Goal: Use online tool/utility: Utilize a website feature to perform a specific function

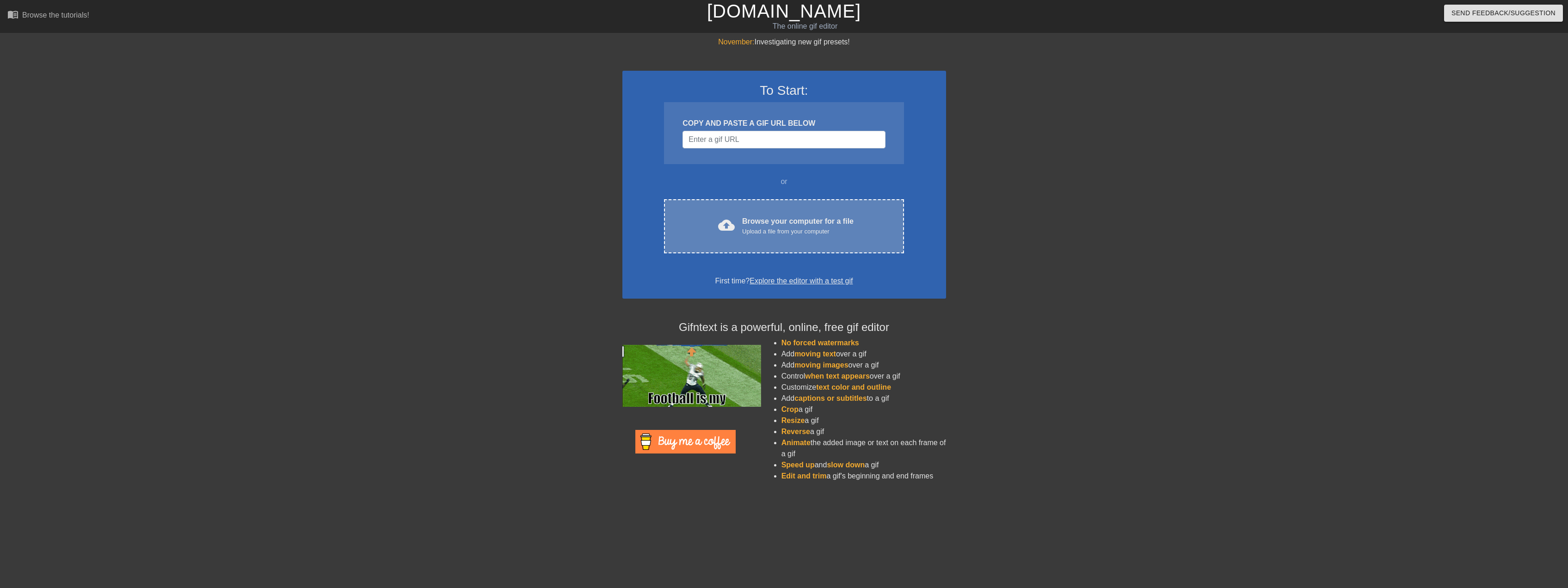
click at [786, 236] on div "cloud_upload Browse your computer for a file Upload a file from your computer" at bounding box center [784, 226] width 201 height 20
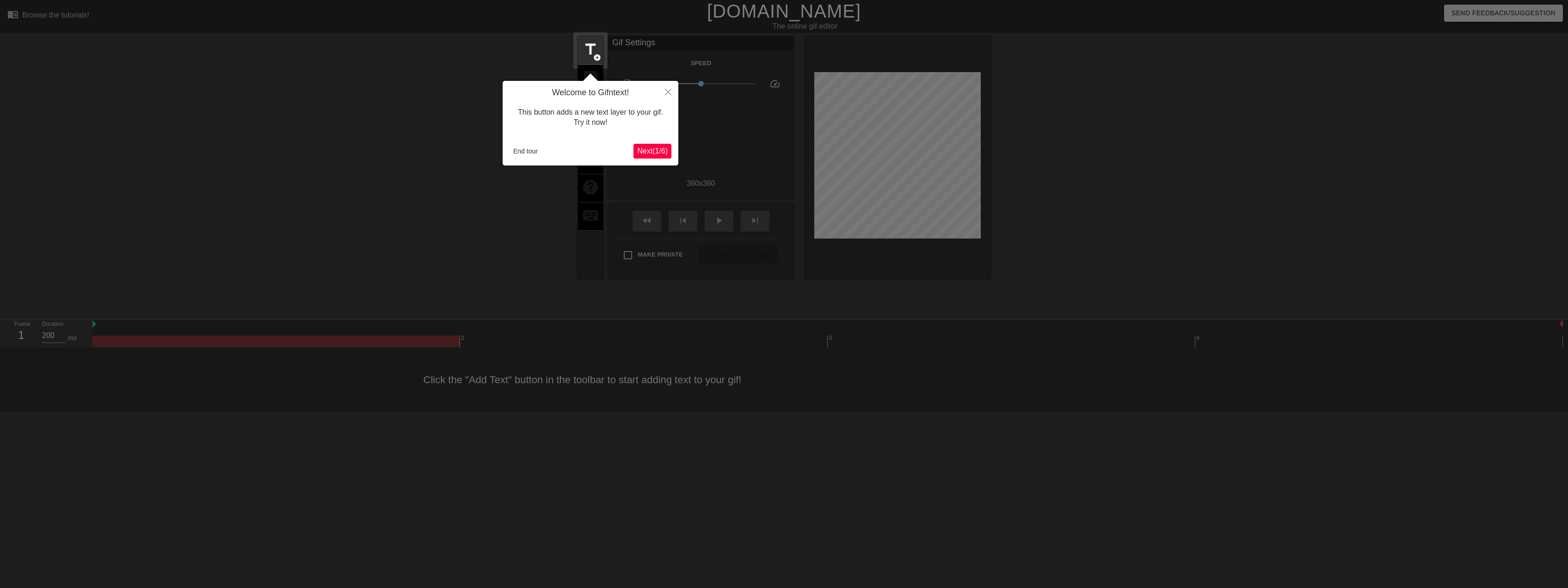
click at [661, 152] on span "Next ( 1 / 6 )" at bounding box center [652, 151] width 31 height 8
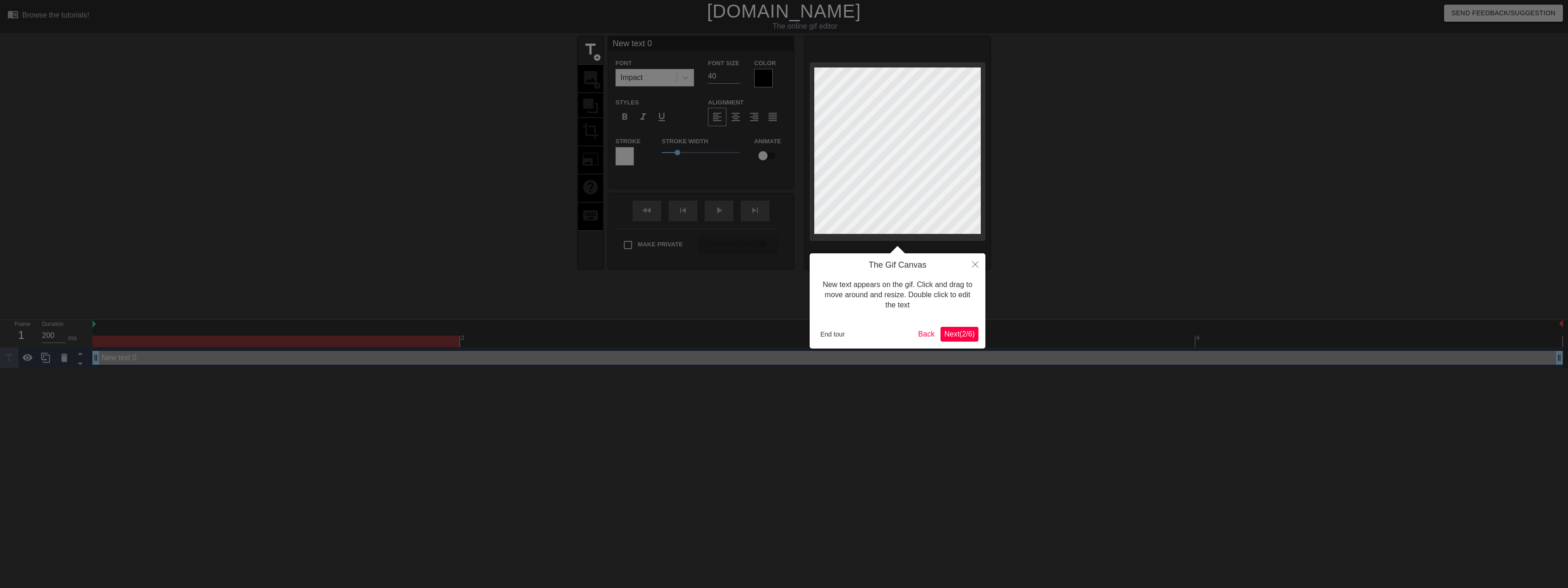
click at [962, 336] on span "Next ( 2 / 6 )" at bounding box center [959, 334] width 31 height 8
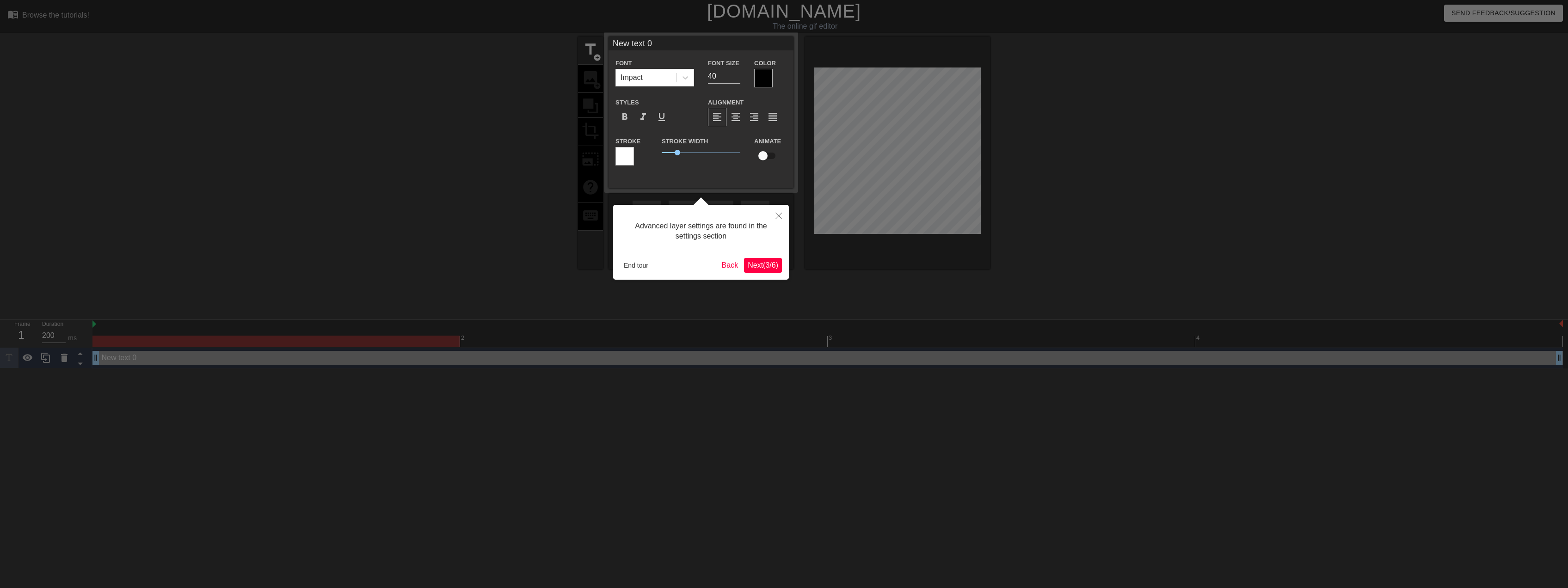
click at [762, 266] on span "Next ( 3 / 6 )" at bounding box center [762, 265] width 31 height 8
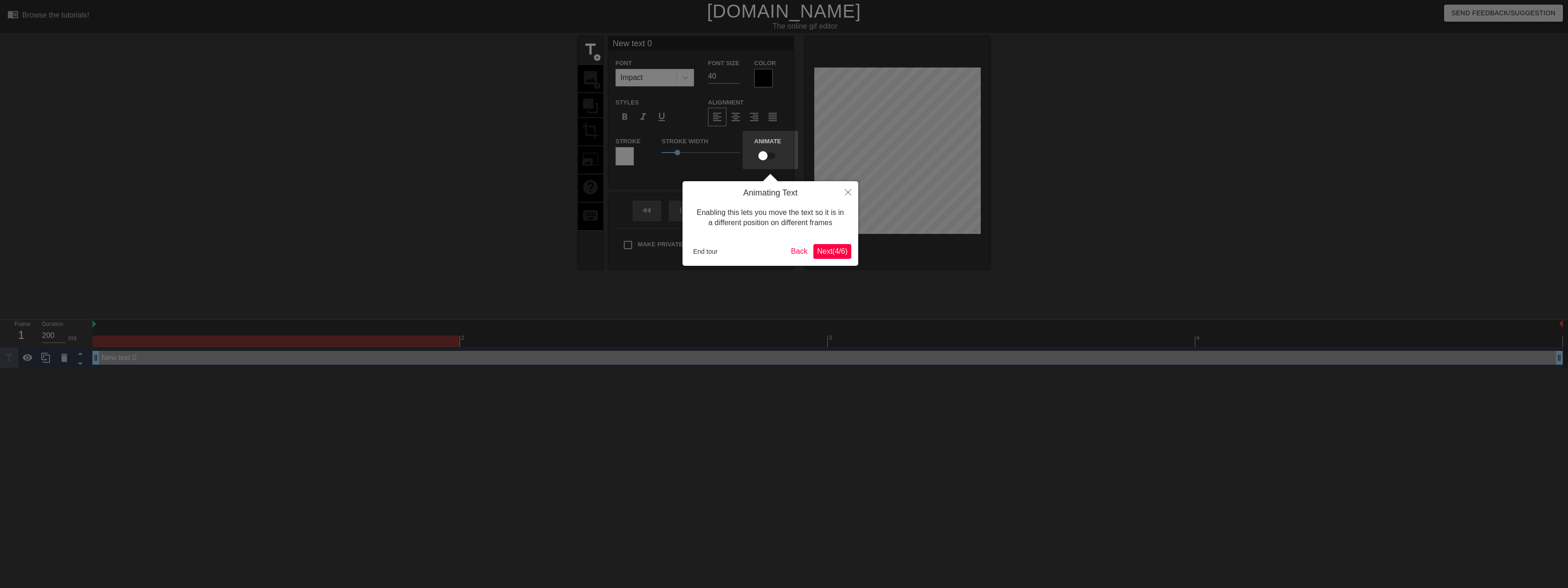
click at [830, 252] on span "Next ( 4 / 6 )" at bounding box center [832, 251] width 31 height 8
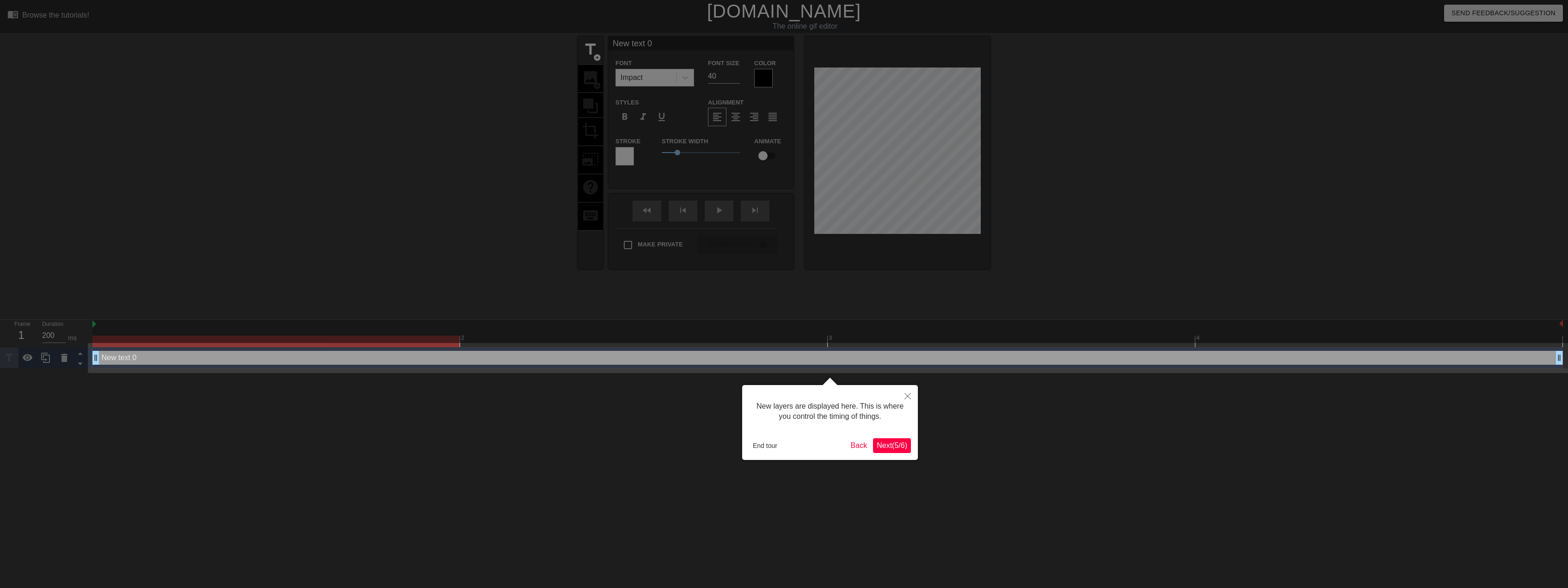
click at [904, 452] on button "Next ( 5 / 6 )" at bounding box center [892, 445] width 38 height 15
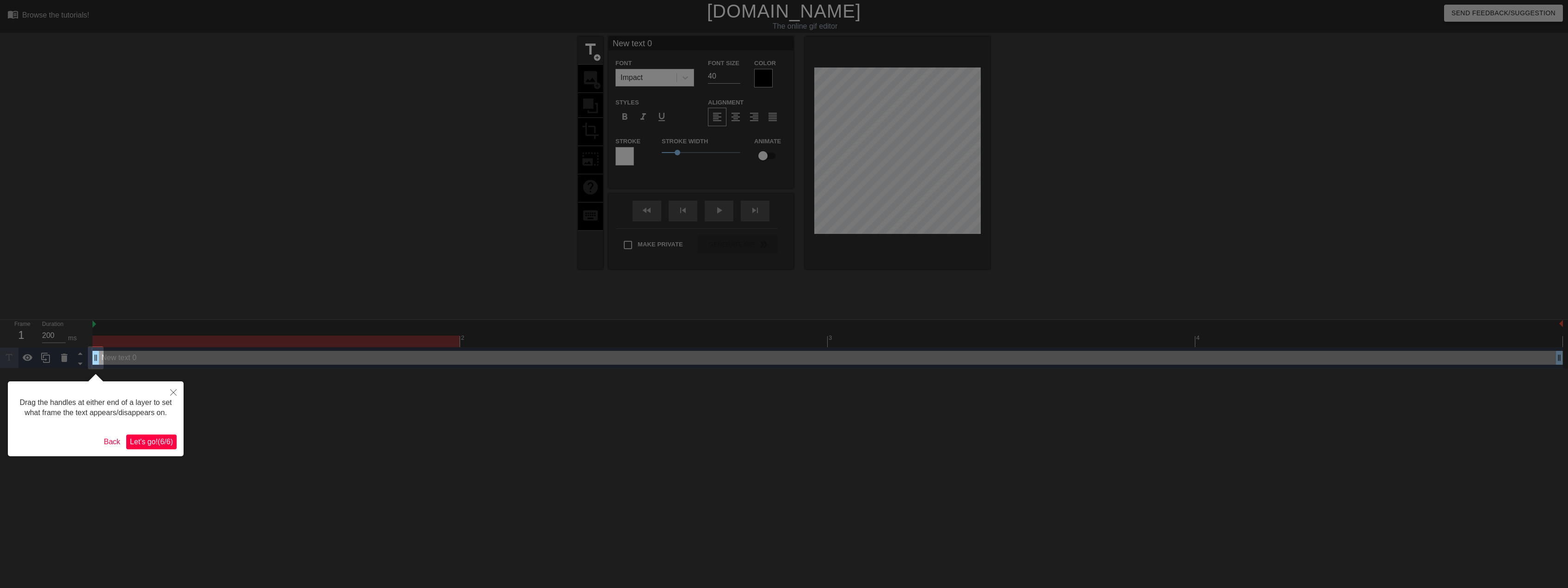
click at [1038, 103] on div at bounding box center [784, 294] width 1568 height 588
click at [166, 445] on span "Let's go! ( 6 / 6 )" at bounding box center [151, 441] width 43 height 8
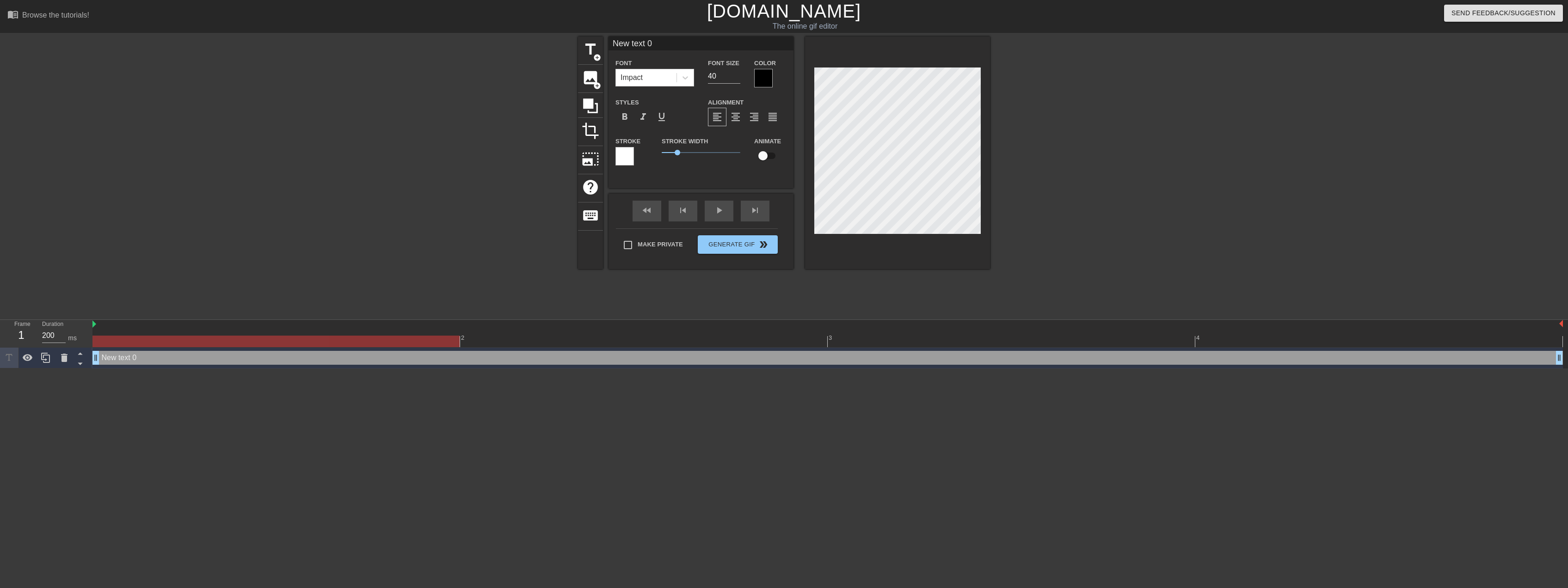
scroll to position [2, 1]
click at [594, 101] on icon at bounding box center [590, 106] width 17 height 17
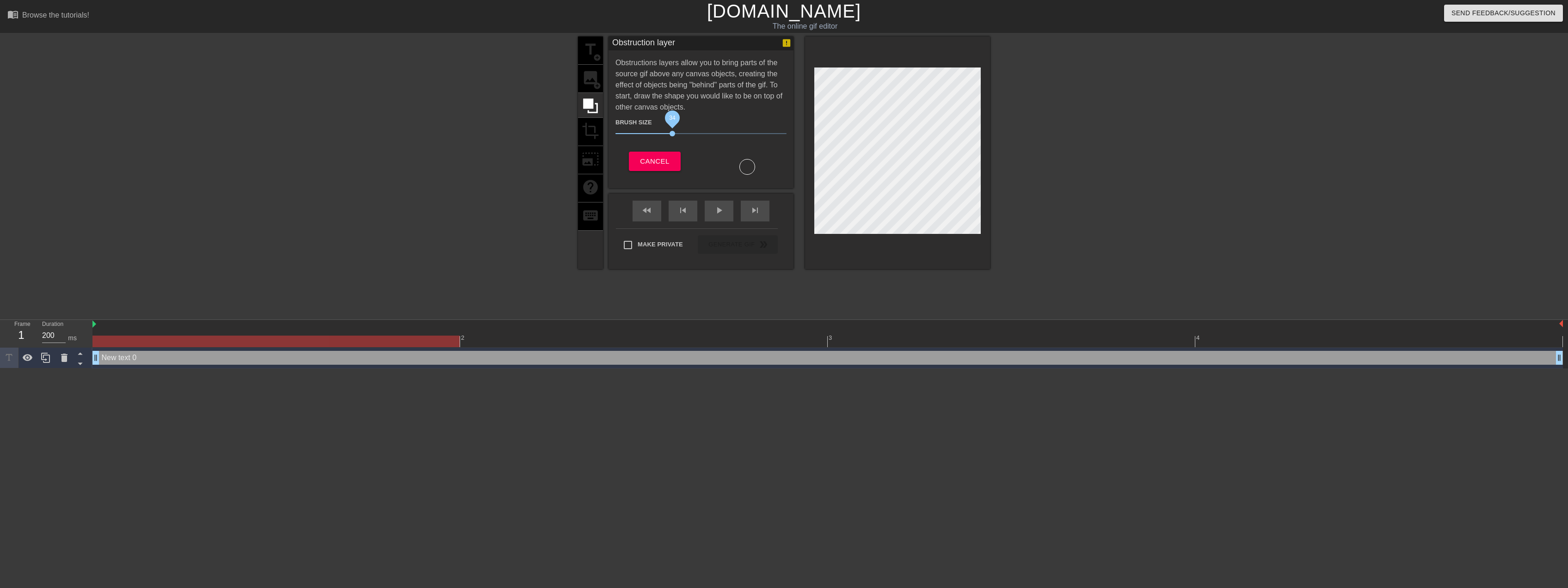
drag, startPoint x: 667, startPoint y: 133, endPoint x: 672, endPoint y: 137, distance: 6.4
click at [672, 137] on span "34" at bounding box center [701, 133] width 171 height 11
click at [658, 165] on span "Cancel" at bounding box center [654, 161] width 29 height 12
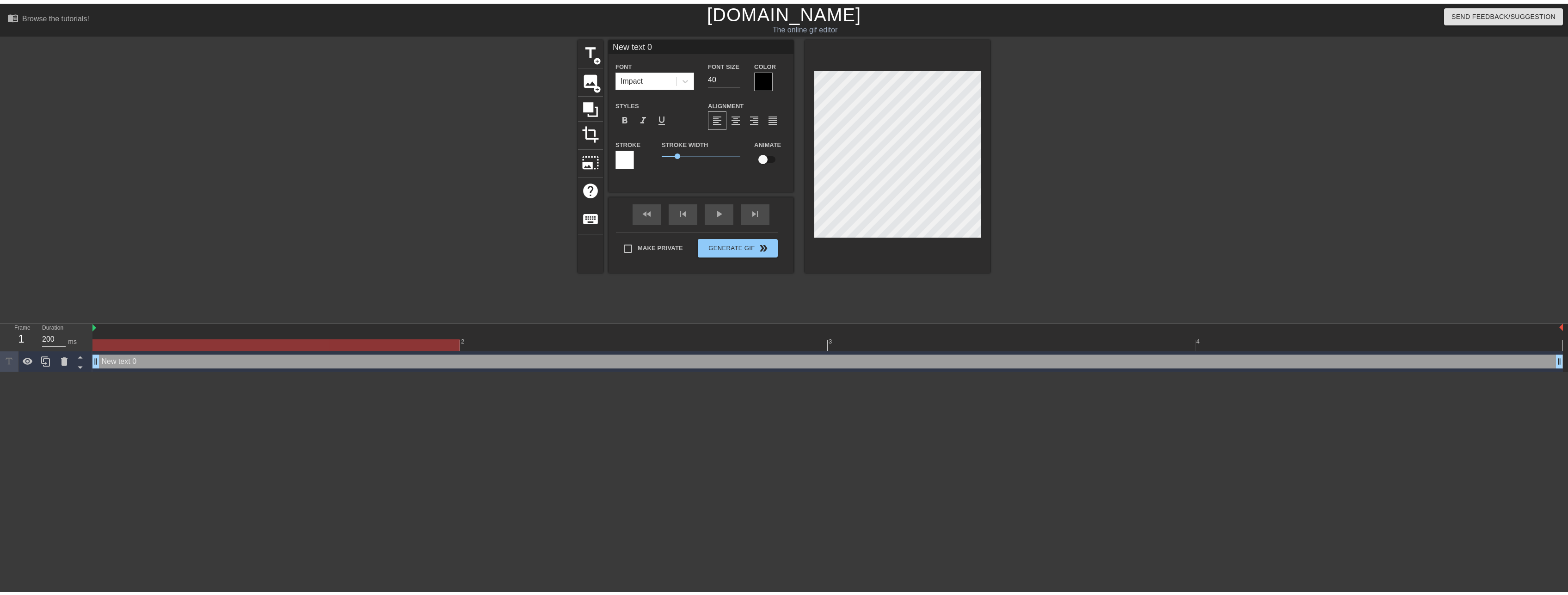
scroll to position [2, 2]
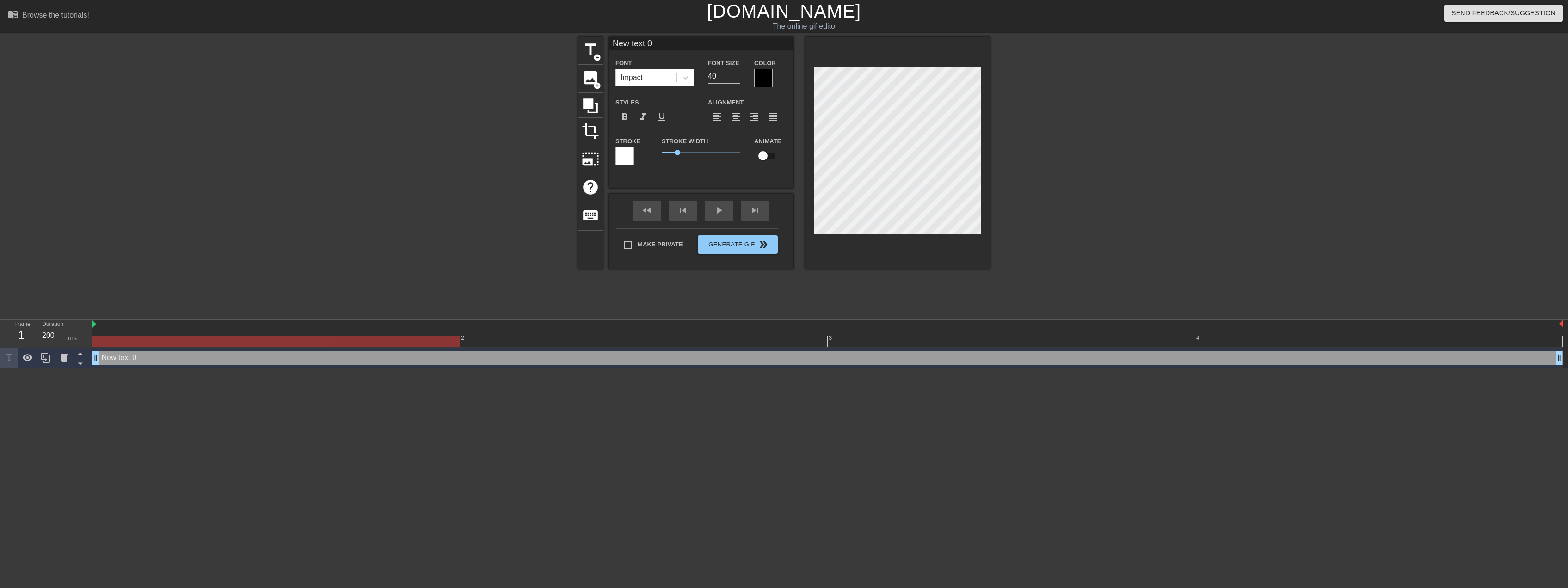
click at [1488, 366] on div "New text 0 drag_handle drag_handle" at bounding box center [827, 358] width 1470 height 20
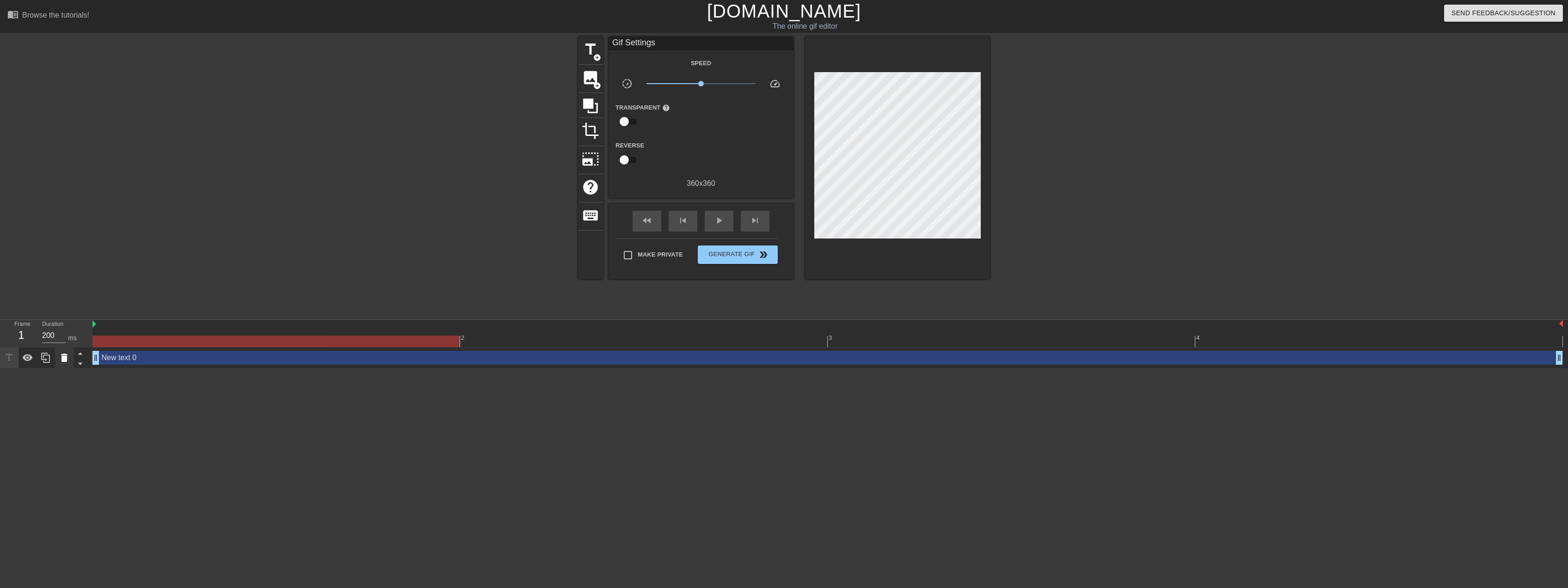
click at [64, 355] on icon at bounding box center [64, 358] width 6 height 9
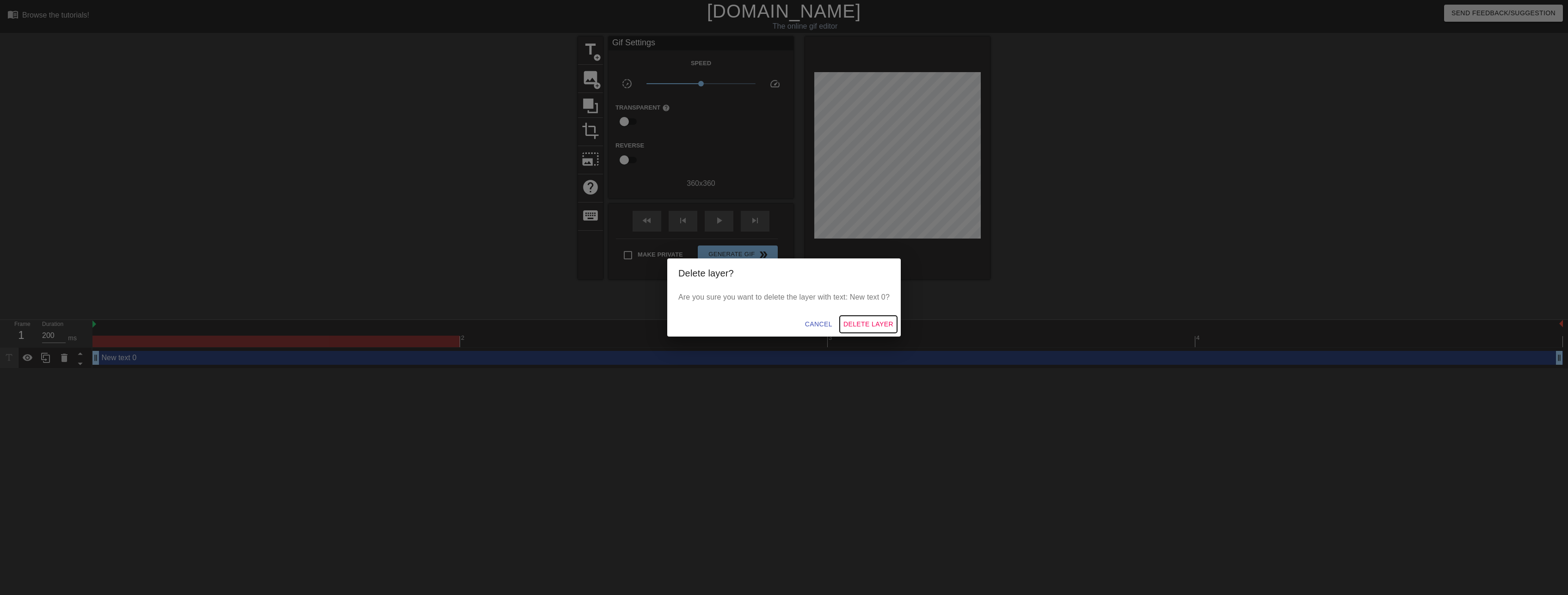
click at [878, 324] on span "Delete Layer" at bounding box center [868, 324] width 50 height 12
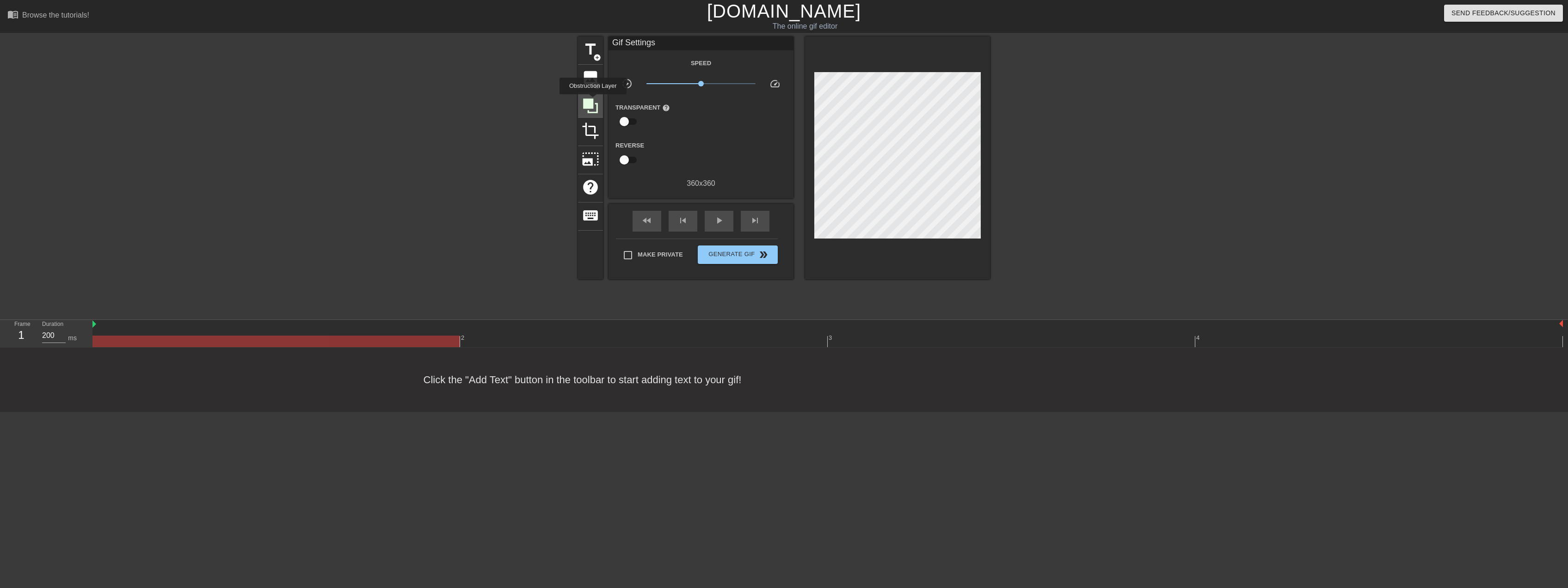
click at [593, 101] on icon at bounding box center [590, 106] width 15 height 15
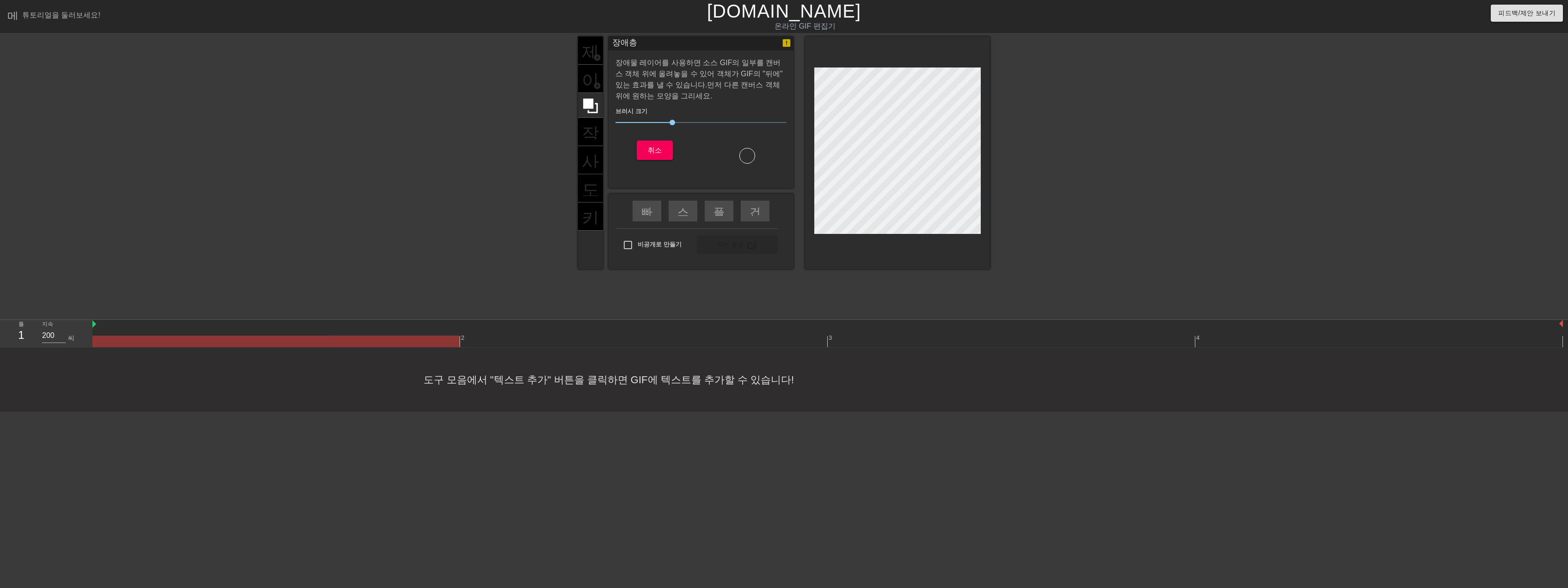
drag, startPoint x: 914, startPoint y: 64, endPoint x: 893, endPoint y: 56, distance: 22.5
click at [939, 47] on div at bounding box center [897, 152] width 185 height 233
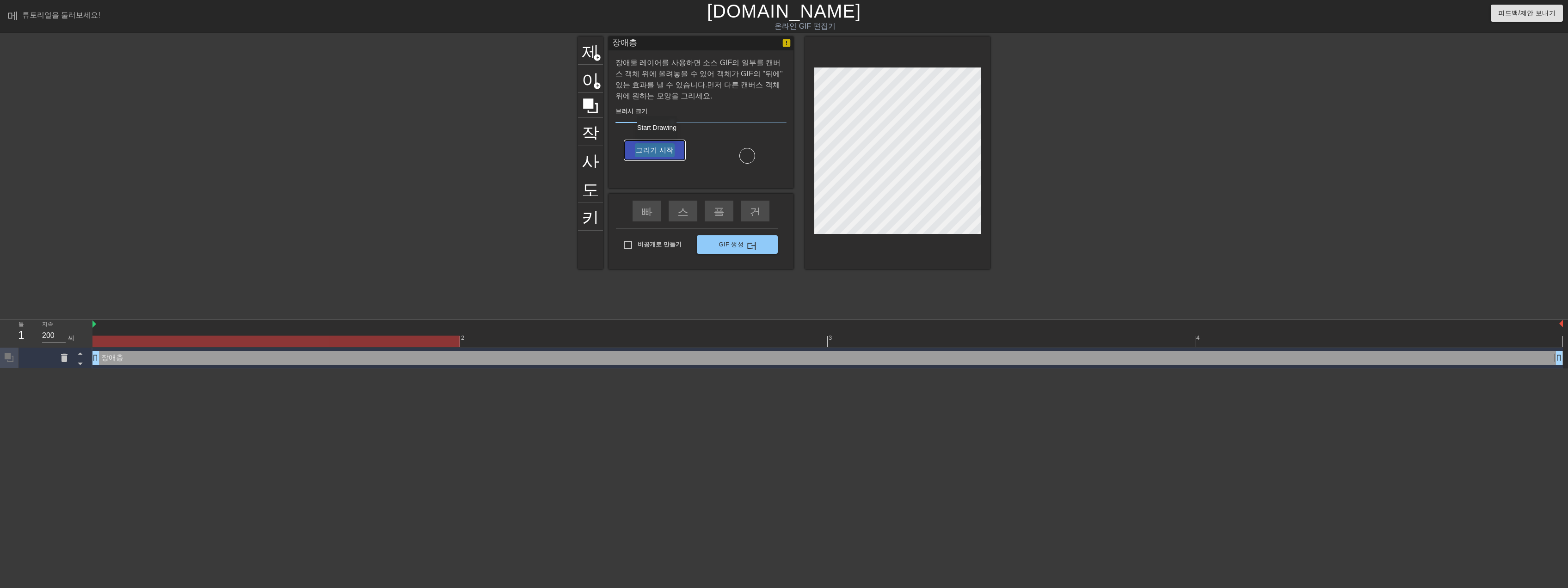
click at [665, 151] on font "그리기 시작" at bounding box center [654, 150] width 38 height 12
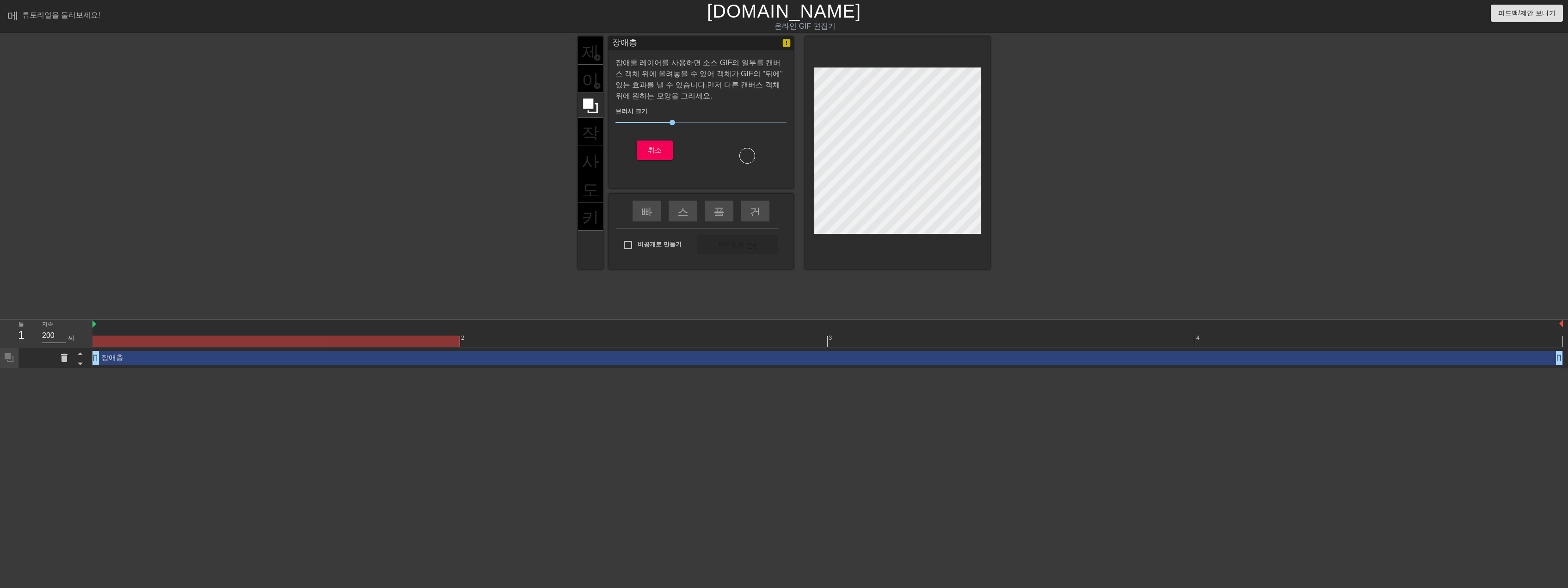
click at [1004, 76] on div "제목 add_circle 이미지 add_circle 작물 사진_사이즈_선택_대형 도와 주세요. 키보드 장애층 장애물 레이어를 사용하면 소스 G…" at bounding box center [784, 175] width 1568 height 277
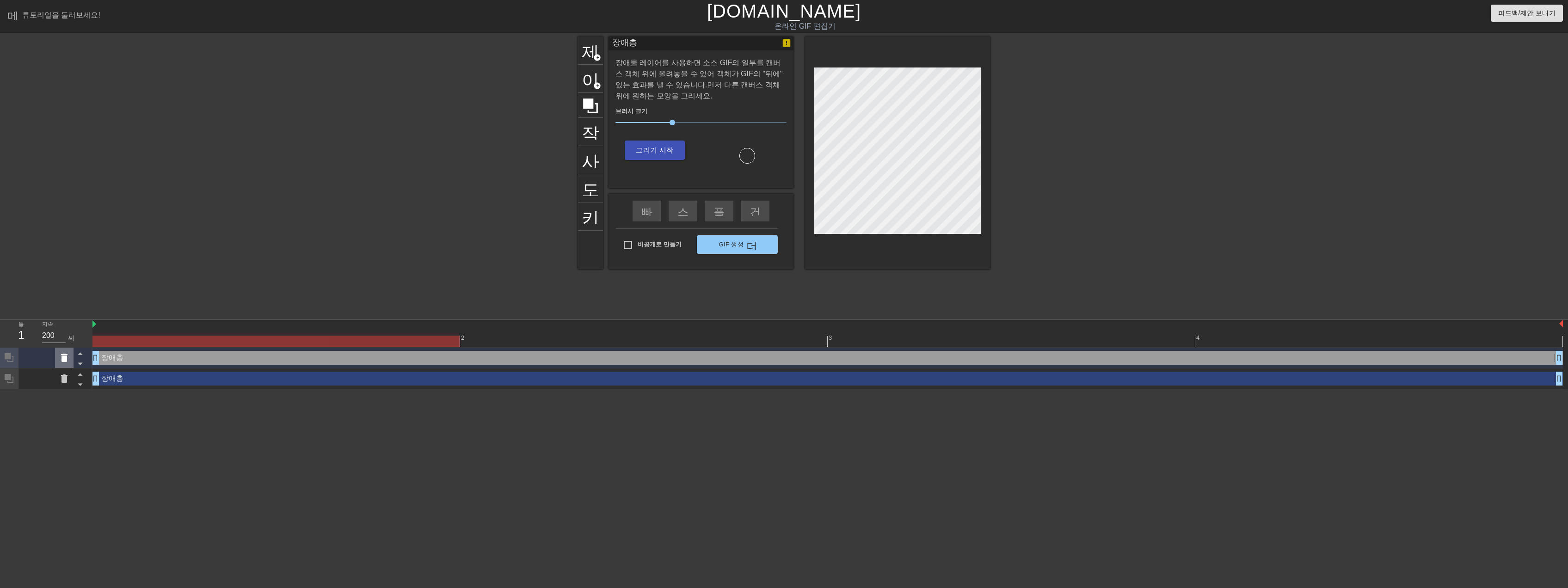
click at [66, 357] on icon at bounding box center [64, 358] width 6 height 9
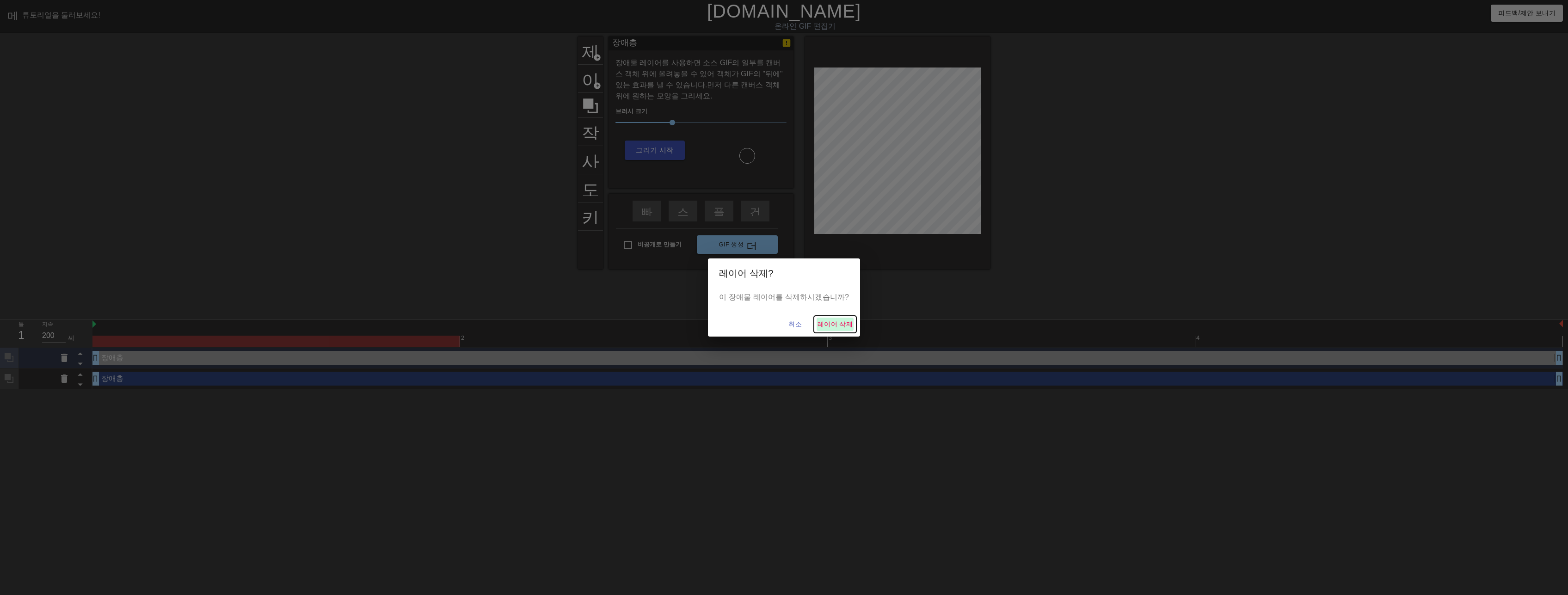
click at [824, 323] on font "레이어 삭제" at bounding box center [835, 324] width 35 height 12
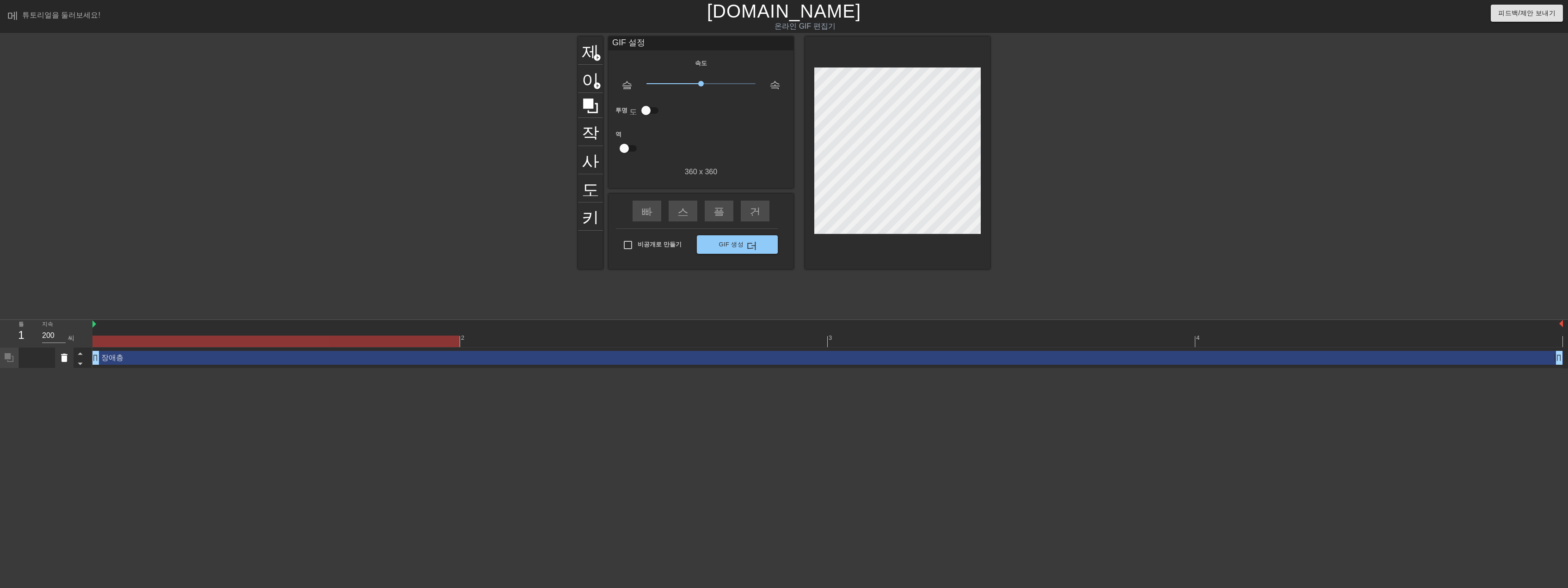
click at [65, 359] on icon at bounding box center [64, 358] width 6 height 9
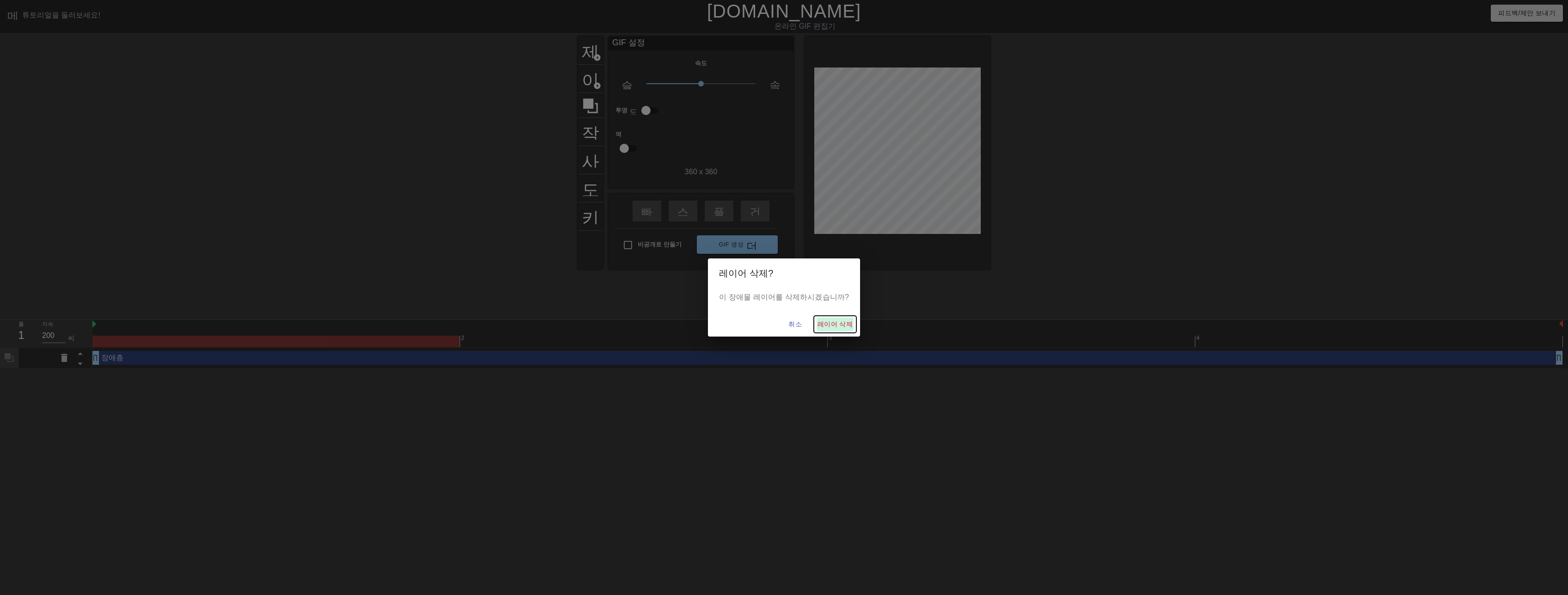
click at [832, 324] on font "레이어 삭제" at bounding box center [835, 324] width 35 height 12
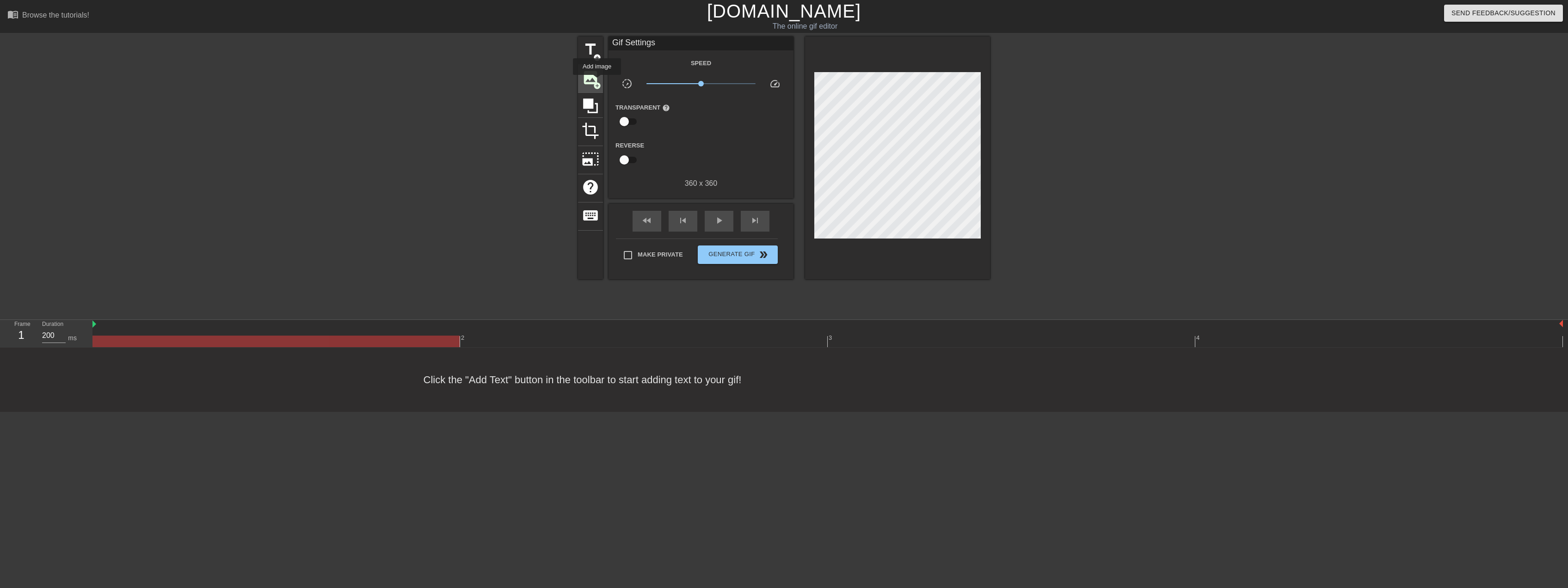
click at [598, 80] on span "image" at bounding box center [590, 77] width 17 height 17
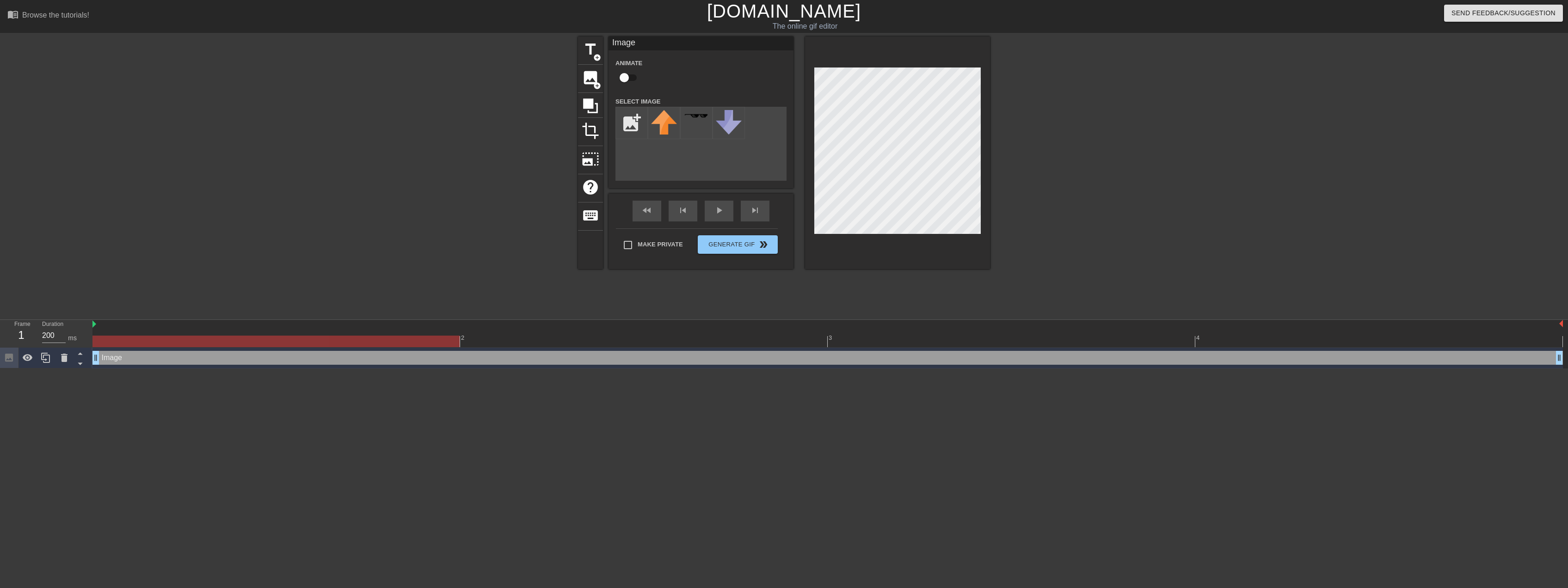
click at [215, 362] on div "Image drag_handle drag_handle" at bounding box center [827, 358] width 1470 height 14
click at [636, 128] on input "file" at bounding box center [631, 123] width 32 height 32
click at [595, 186] on span "help" at bounding box center [590, 187] width 17 height 17
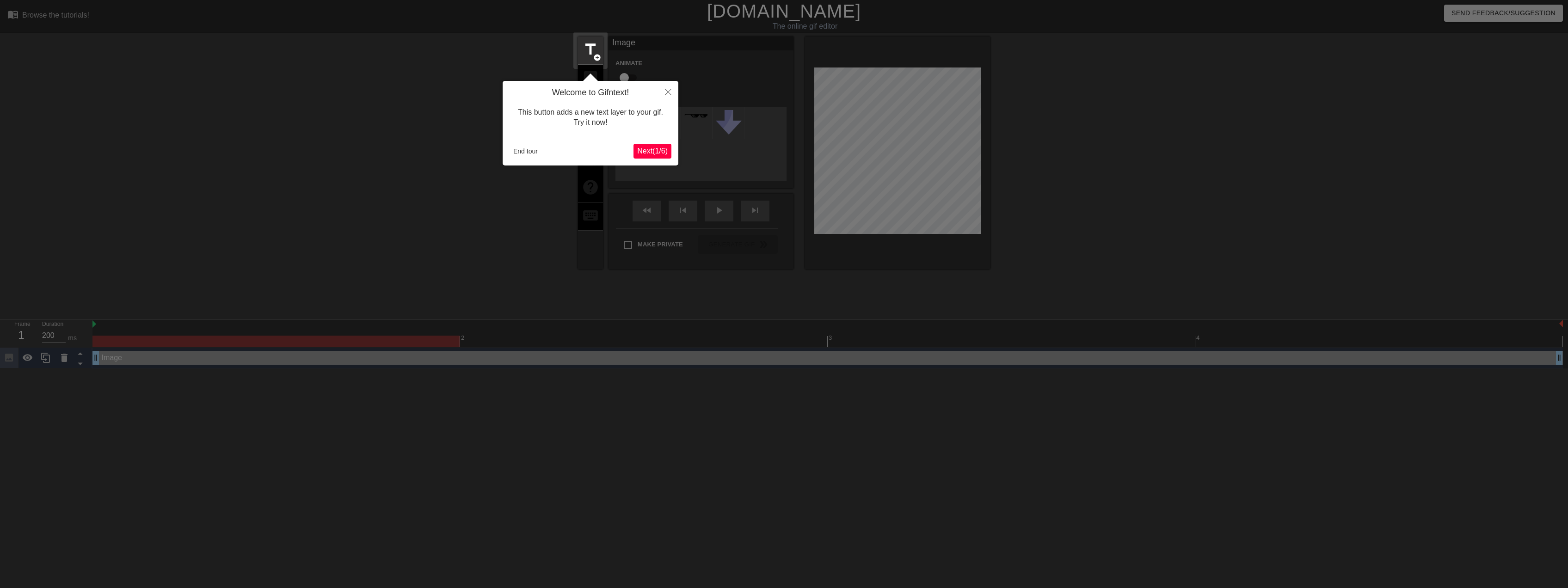
click at [652, 145] on button "Next ( 1 / 6 )" at bounding box center [652, 151] width 38 height 15
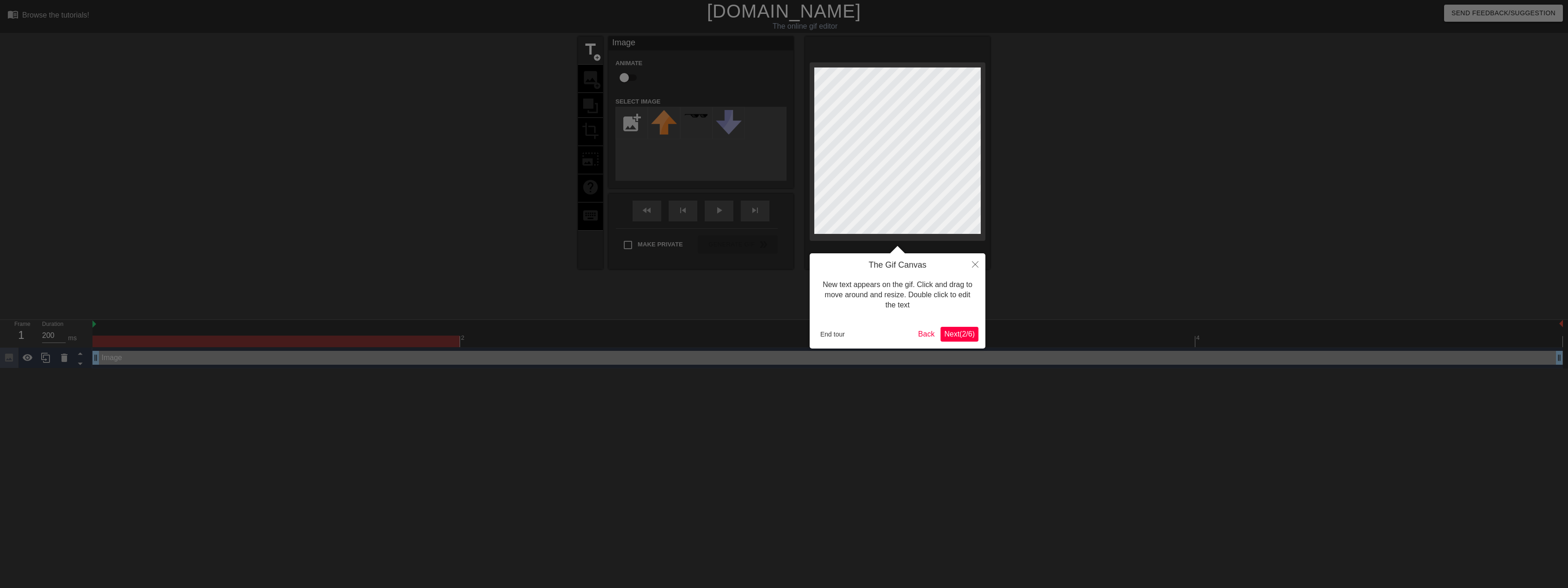
click at [966, 340] on button "Next ( 2 / 6 )" at bounding box center [959, 334] width 38 height 15
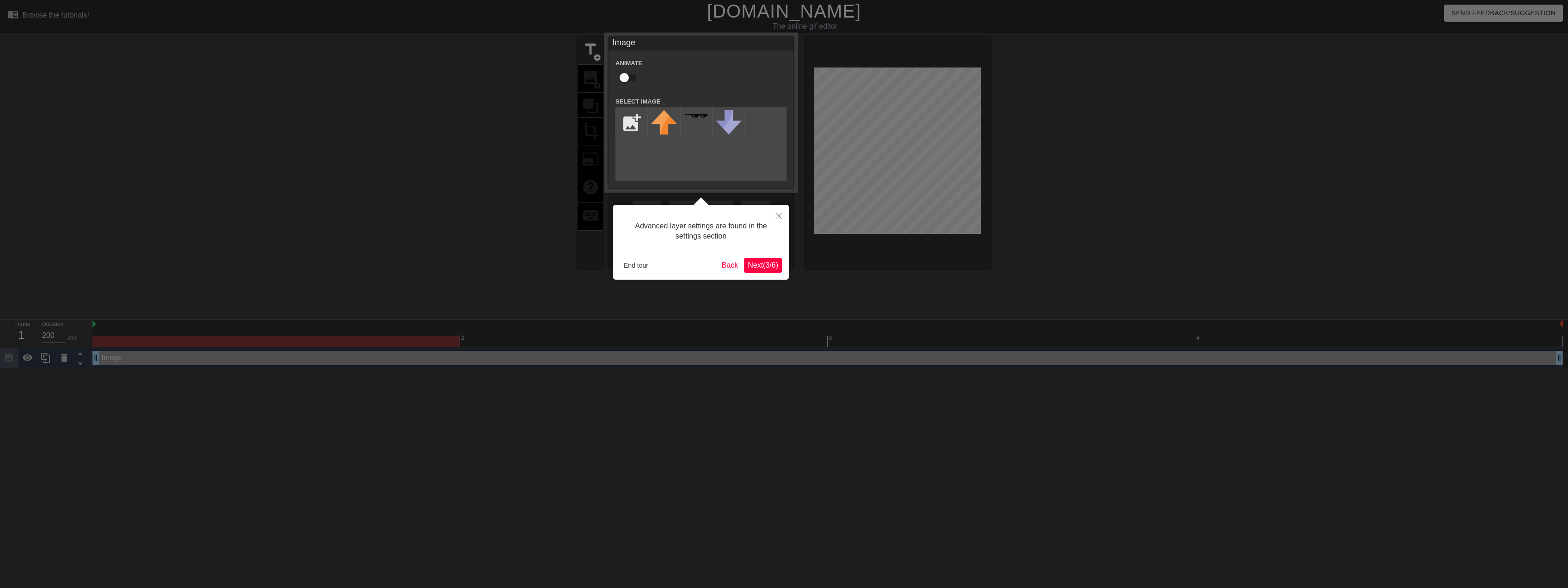
click at [777, 262] on span "Next ( 3 / 6 )" at bounding box center [762, 265] width 31 height 8
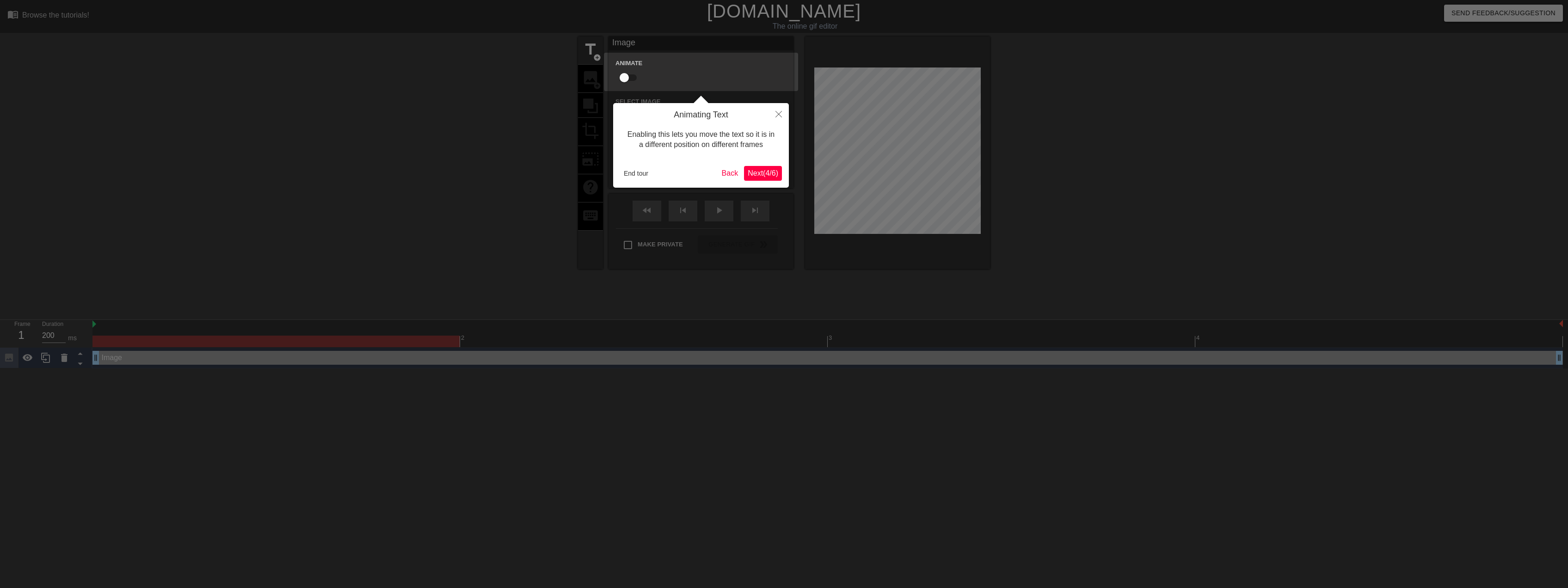
click at [773, 176] on span "Next ( 4 / 6 )" at bounding box center [762, 173] width 31 height 8
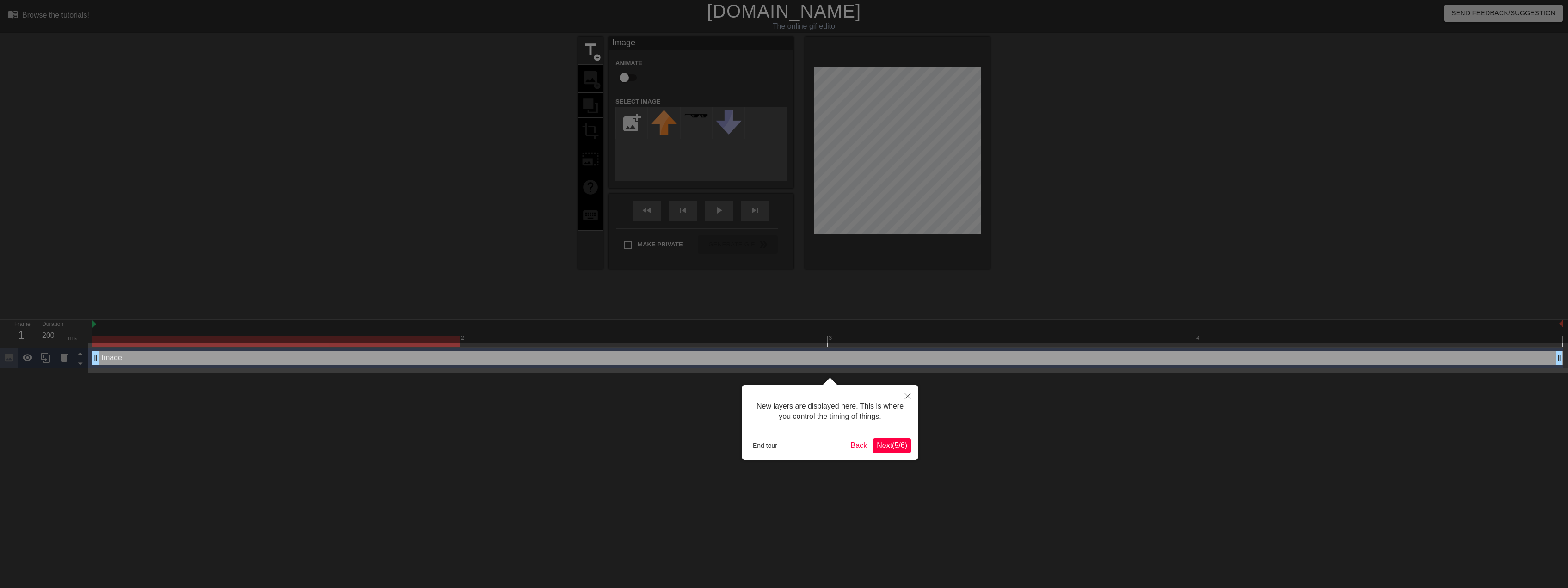
click at [891, 445] on span "Next ( 5 / 6 )" at bounding box center [892, 445] width 31 height 8
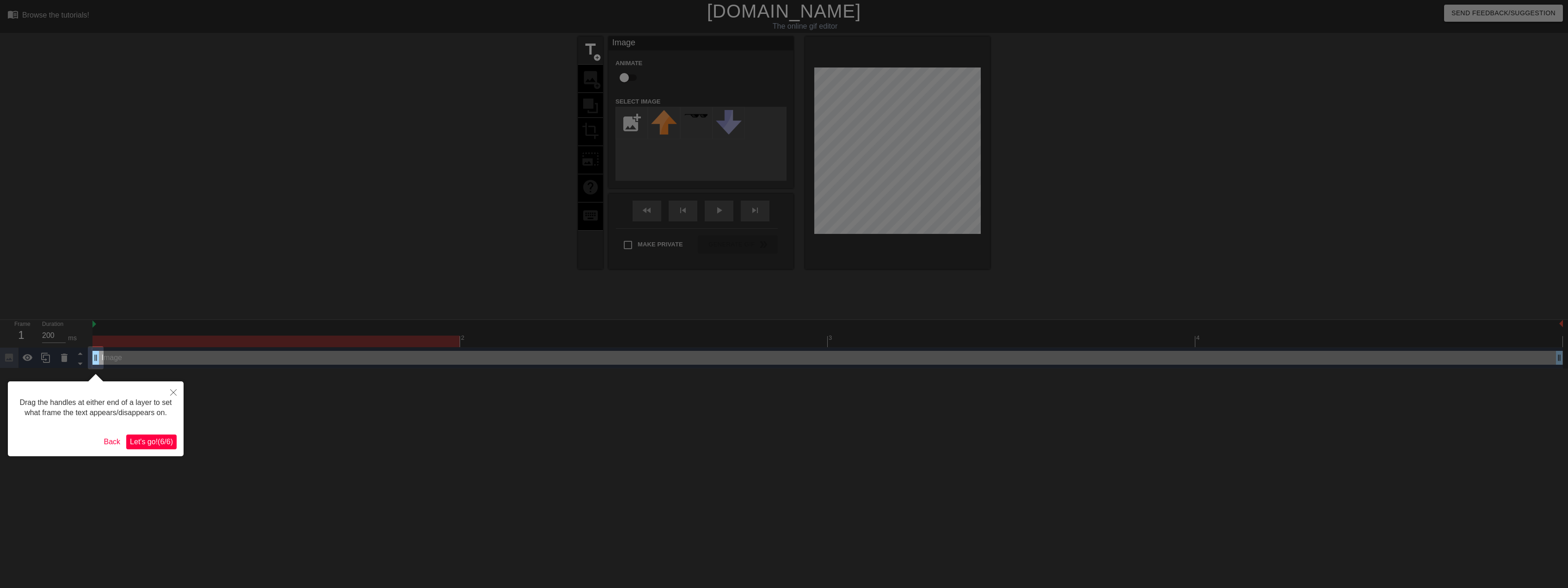
click at [148, 440] on span "Let's go! ( 6 / 6 )" at bounding box center [151, 441] width 43 height 8
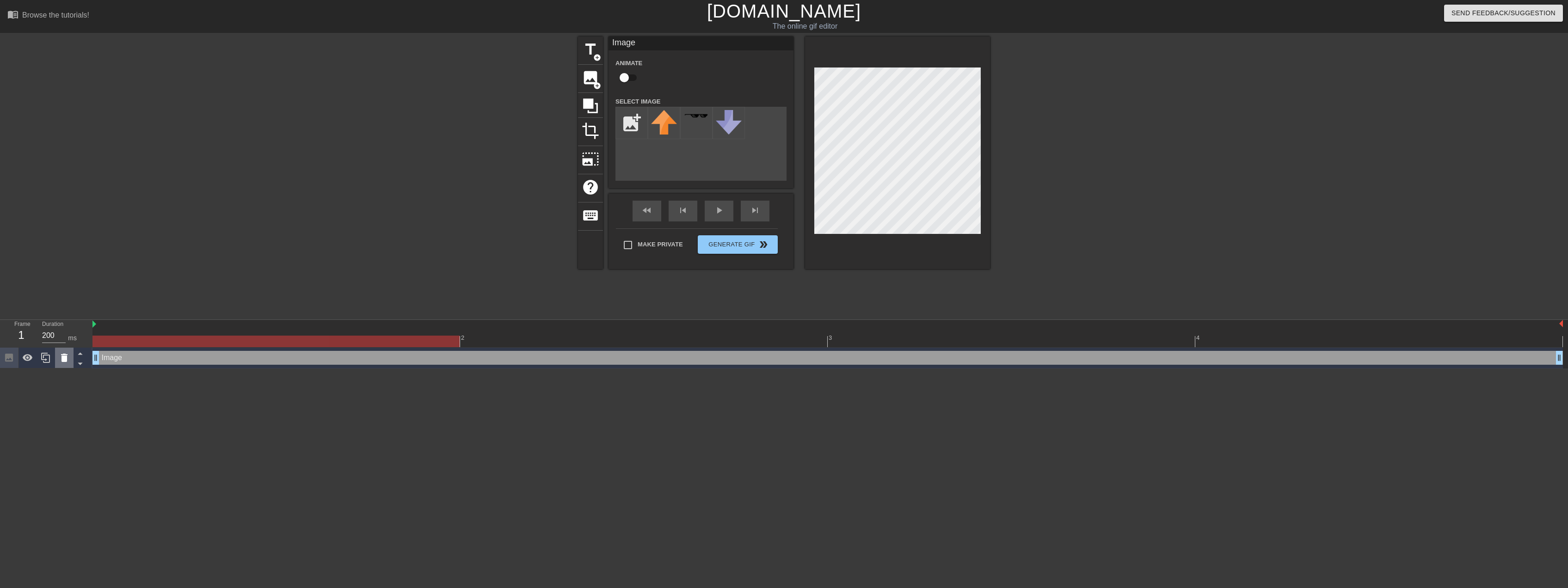
click at [67, 356] on icon at bounding box center [64, 358] width 11 height 11
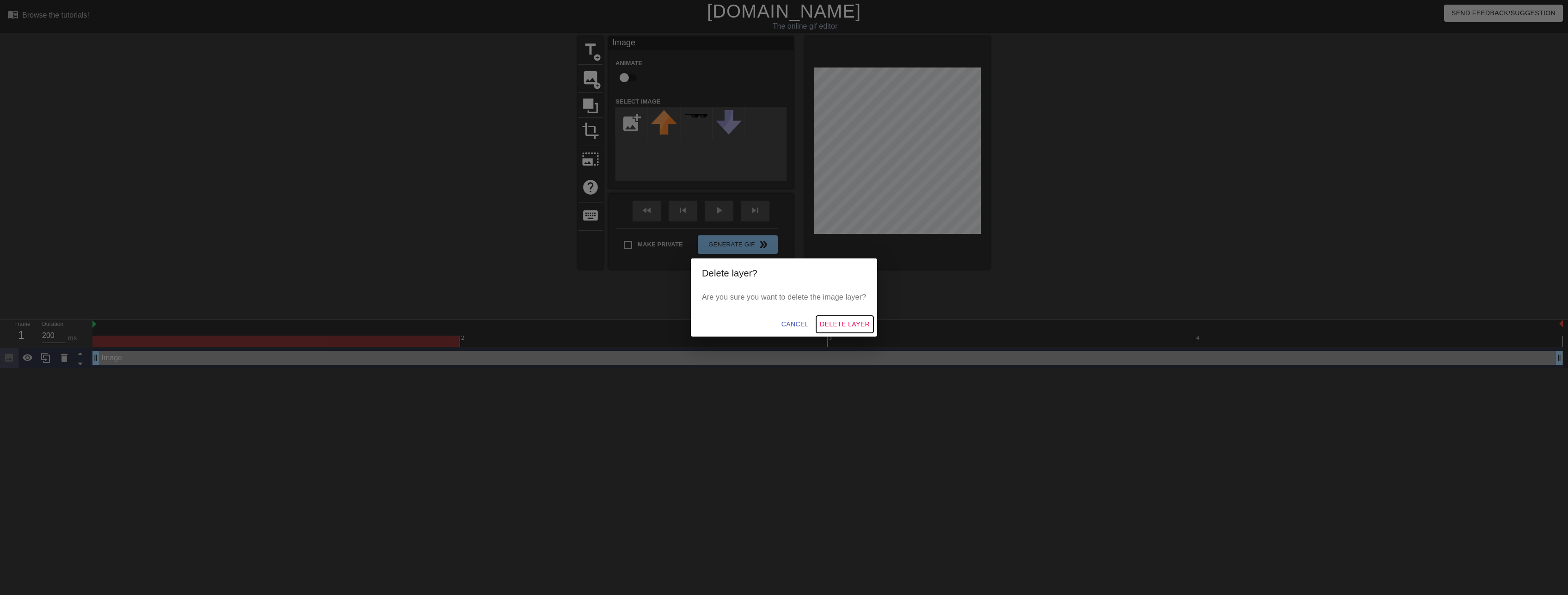
click at [857, 323] on span "Delete Layer" at bounding box center [844, 324] width 50 height 12
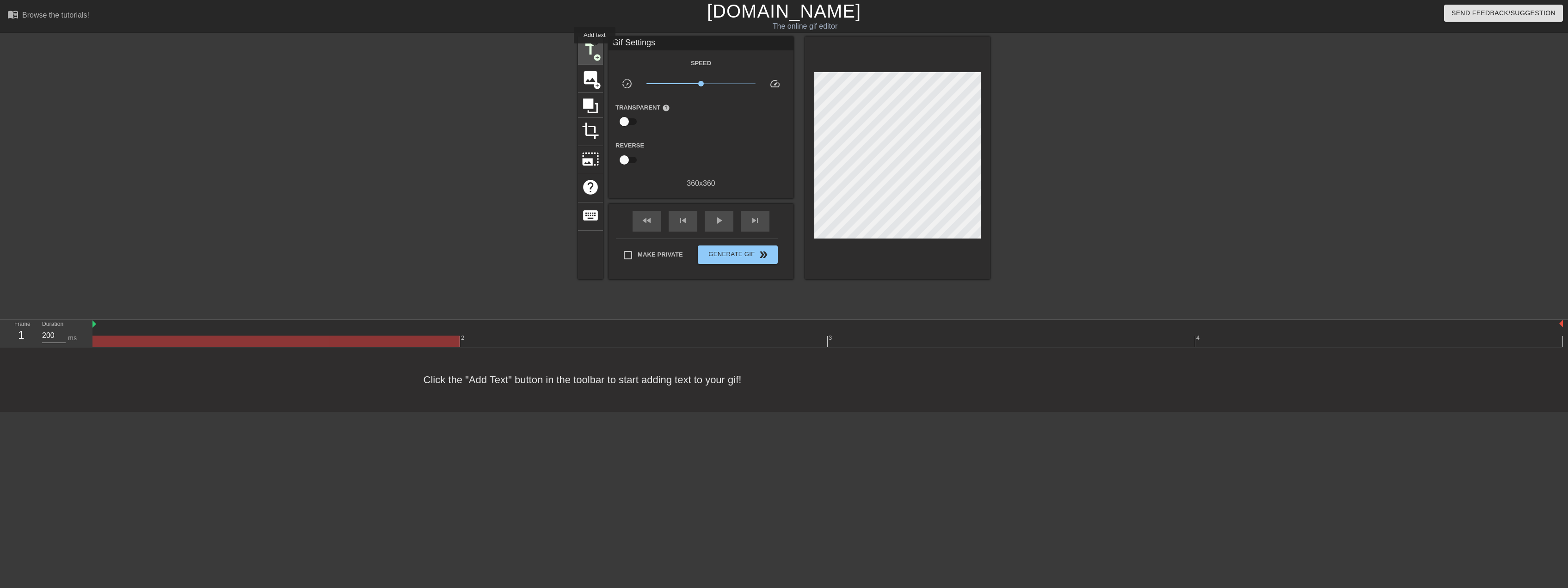
click at [594, 50] on span "title" at bounding box center [590, 50] width 17 height 17
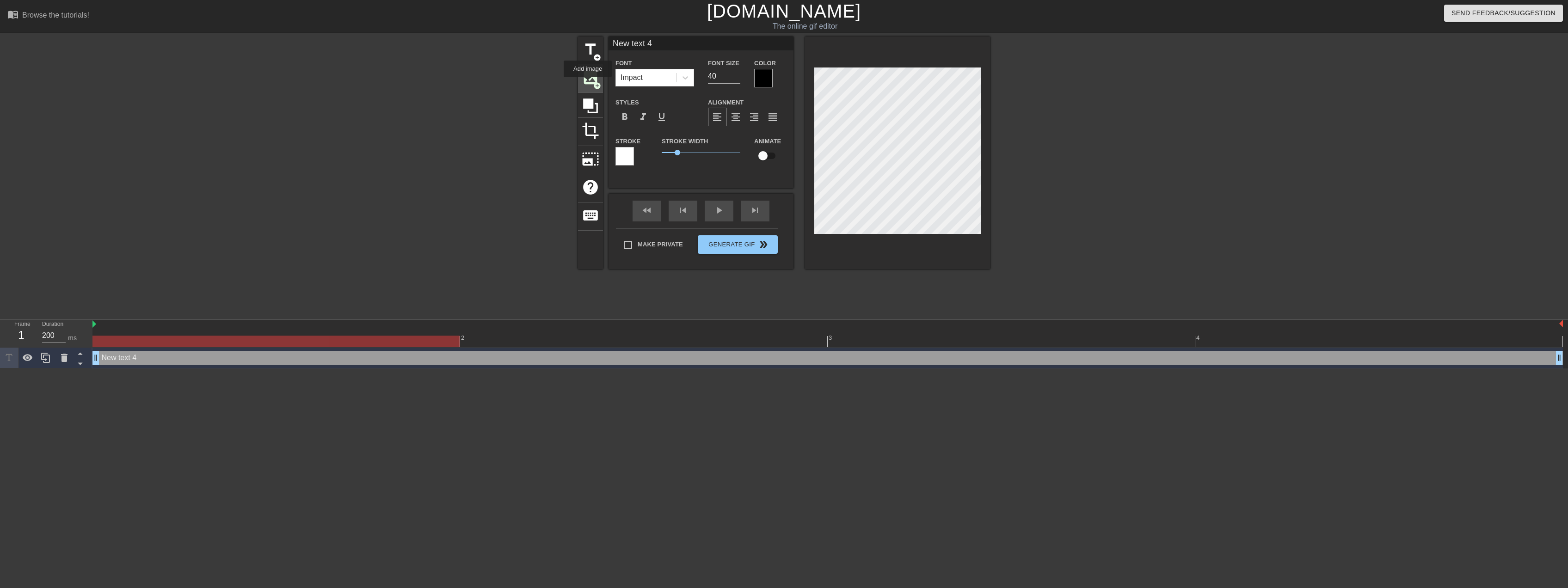
click at [587, 84] on span "image" at bounding box center [590, 77] width 17 height 17
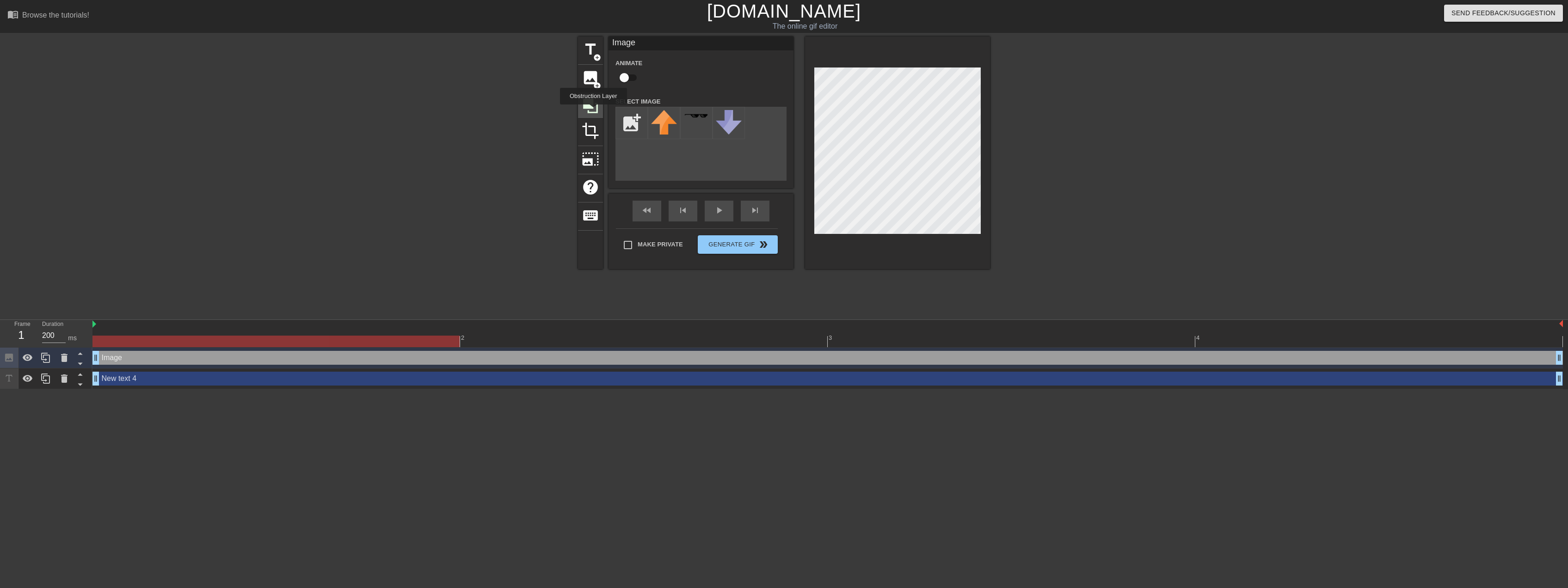
click at [593, 111] on icon at bounding box center [590, 106] width 15 height 15
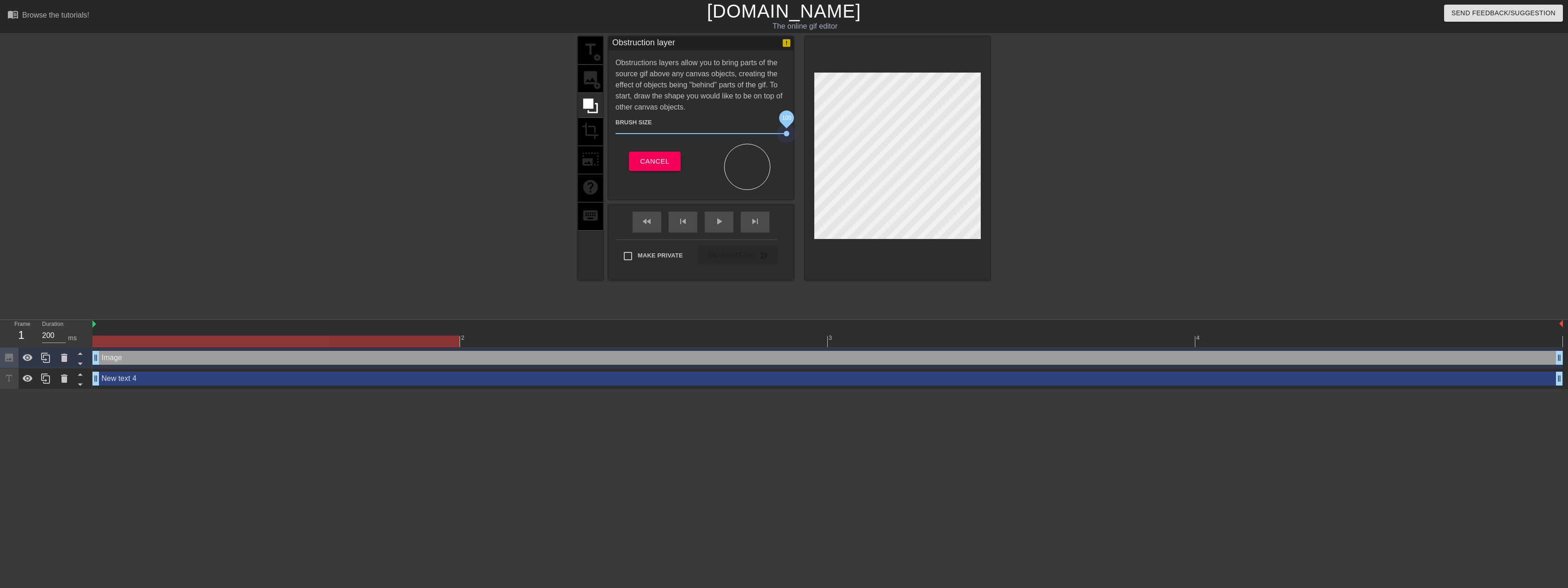
click at [867, 145] on div "title add_circle image add_circle crop photo_size_select_large help keyboard Ob…" at bounding box center [784, 158] width 412 height 244
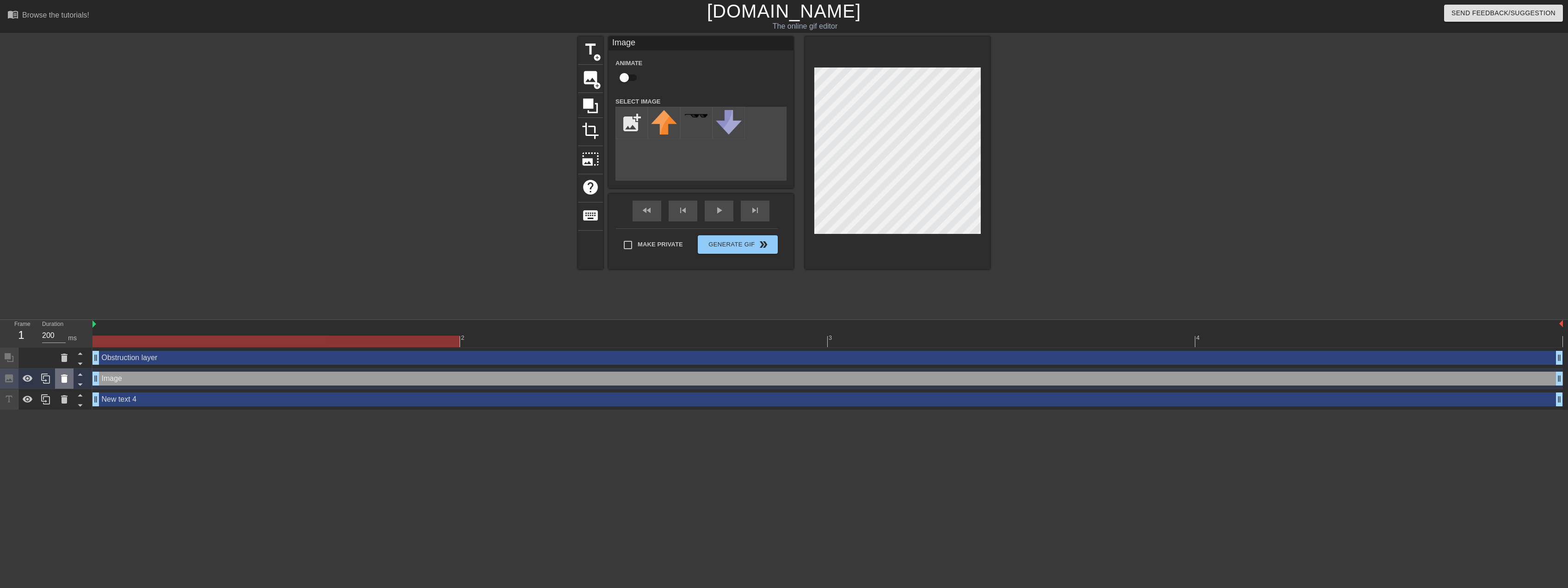
click at [65, 380] on icon at bounding box center [64, 378] width 6 height 9
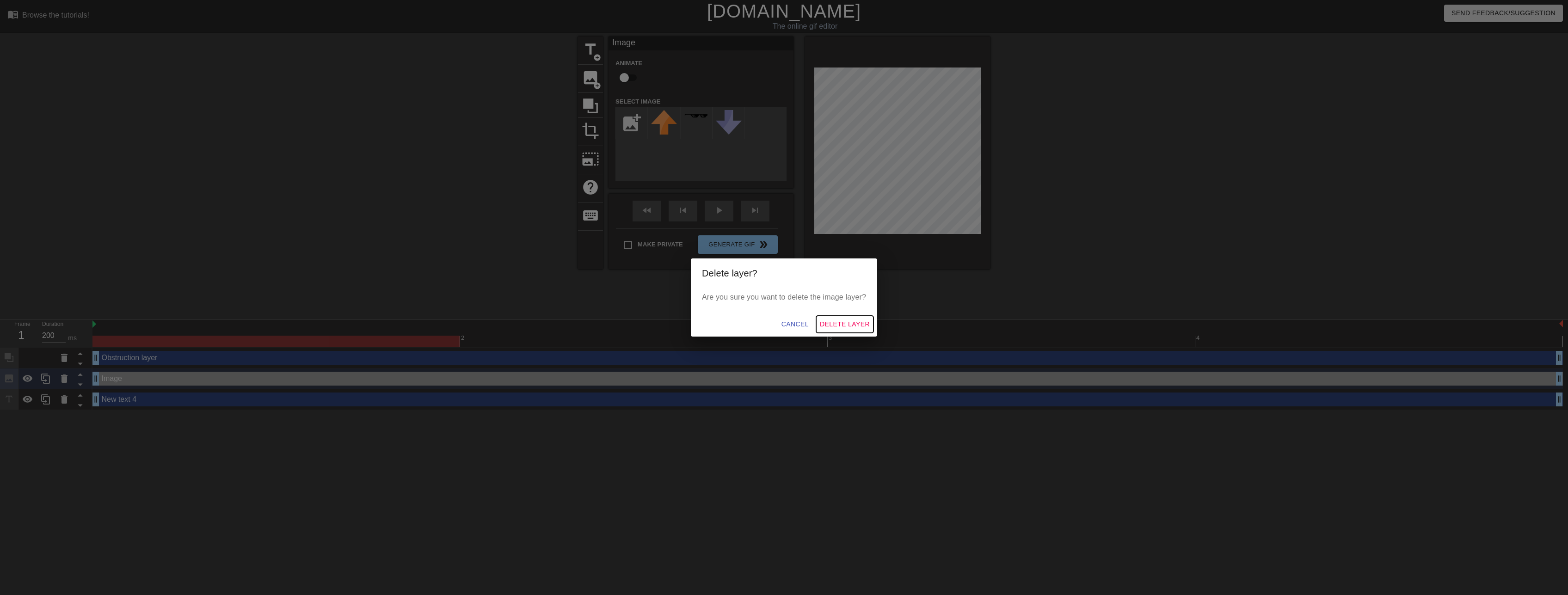
click at [847, 325] on span "Delete Layer" at bounding box center [844, 324] width 50 height 12
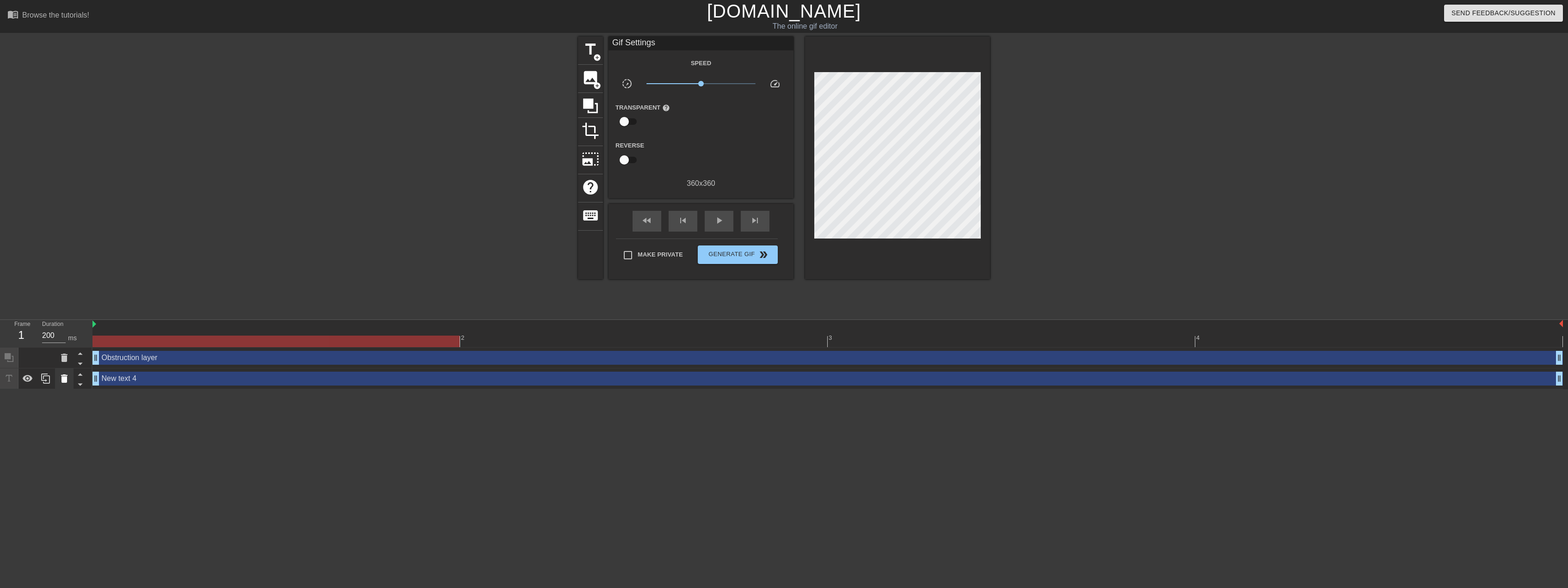
click at [64, 381] on icon at bounding box center [64, 378] width 6 height 9
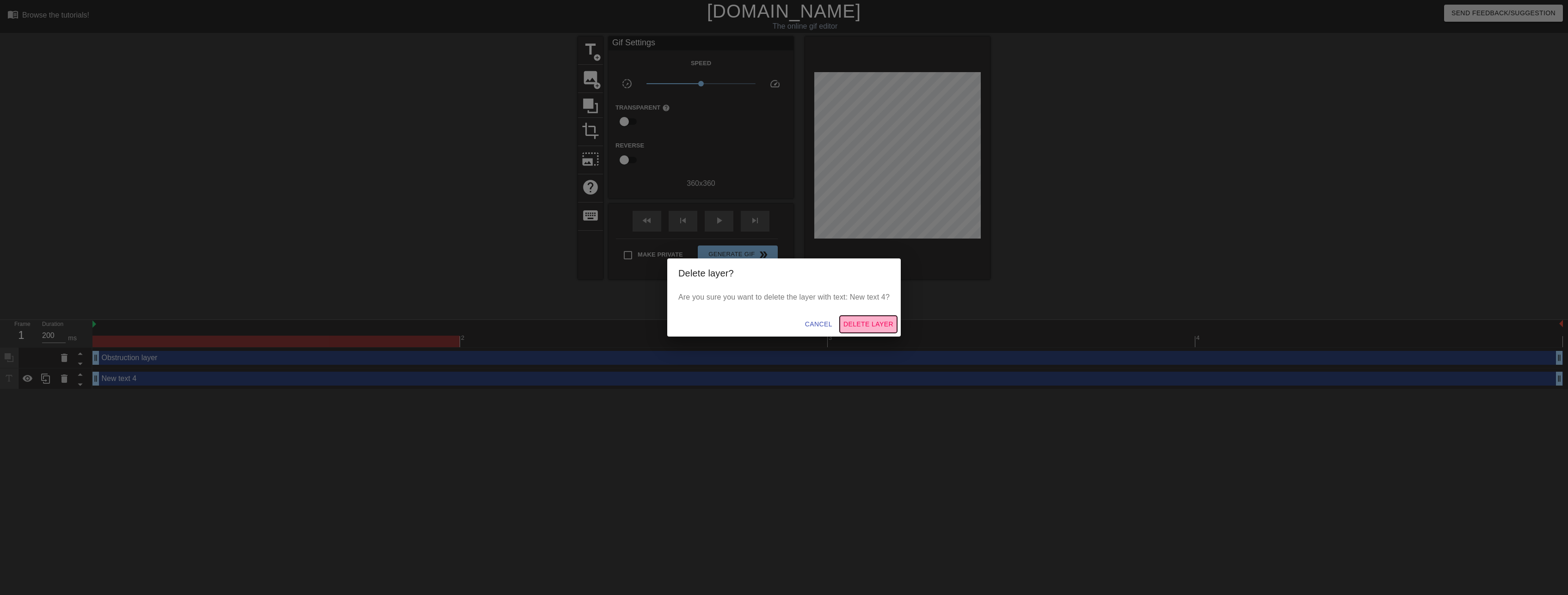
click at [868, 319] on span "Delete Layer" at bounding box center [868, 324] width 50 height 12
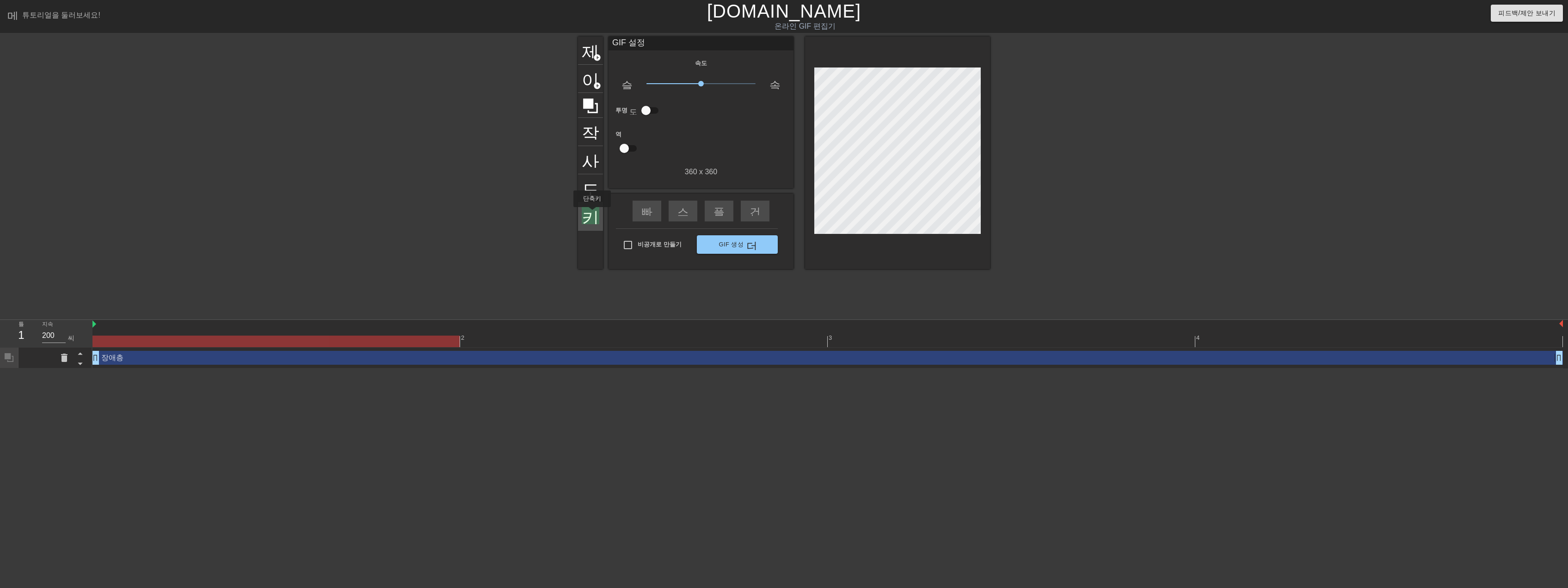
click at [592, 213] on font "키보드" at bounding box center [608, 215] width 53 height 17
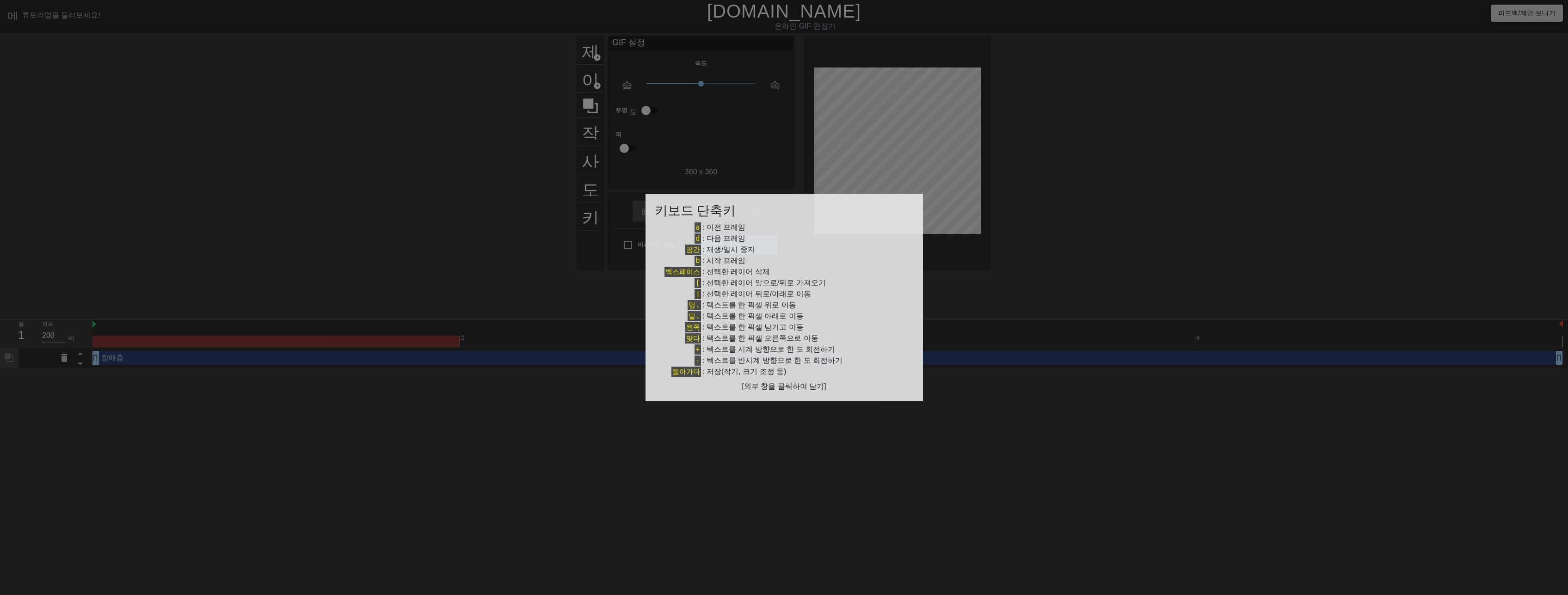
click at [1054, 313] on div at bounding box center [784, 297] width 1568 height 595
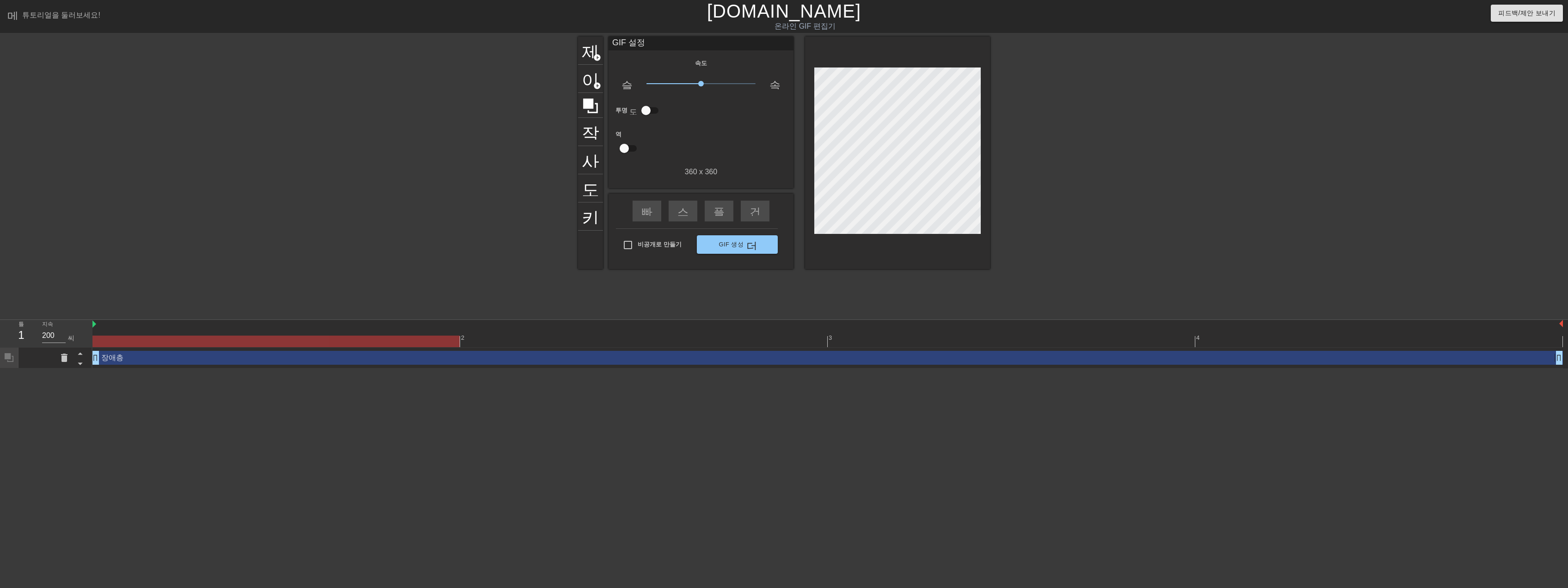
click at [253, 336] on div at bounding box center [276, 341] width 367 height 12
click at [331, 348] on div "장애층 드래그_handle 드래그_handle" at bounding box center [827, 358] width 1470 height 20
click at [410, 365] on div "장애층 드래그_handle 드래그_handle" at bounding box center [827, 358] width 1470 height 20
click at [414, 355] on div "장애층 드래그_handle 드래그_handle" at bounding box center [827, 358] width 1470 height 14
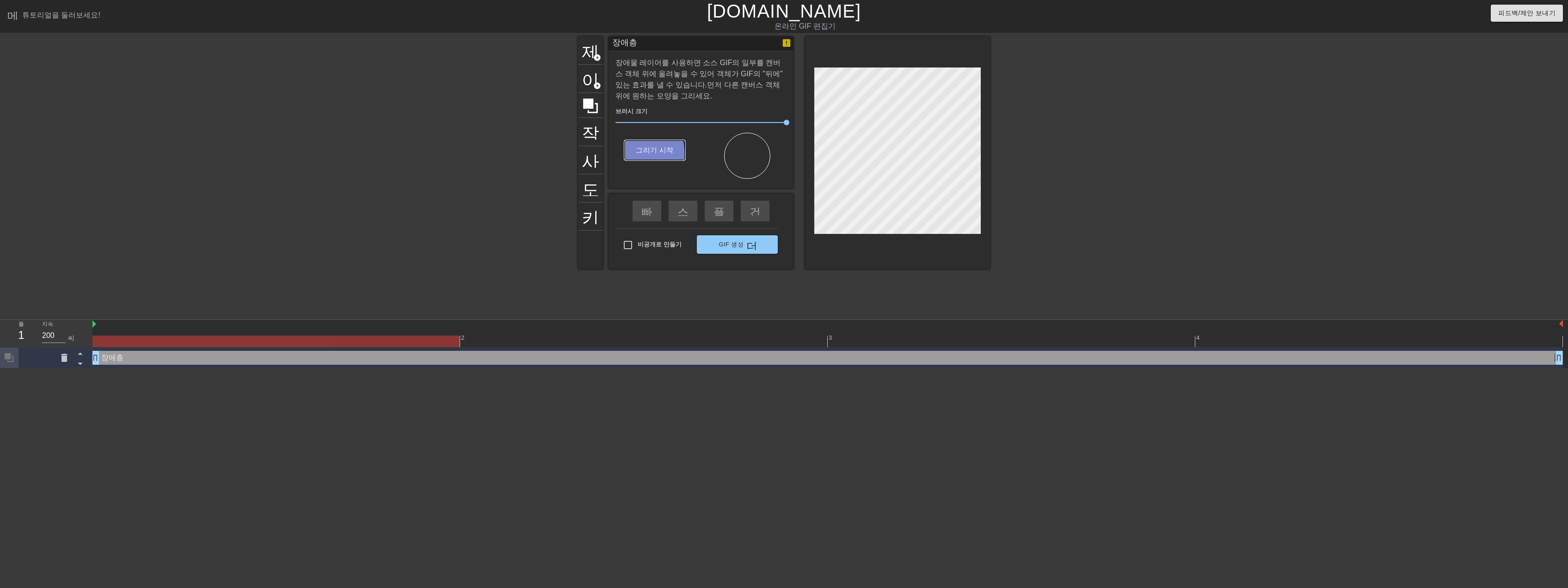
drag, startPoint x: 642, startPoint y: 154, endPoint x: 741, endPoint y: 170, distance: 100.3
click at [643, 154] on font "그리기 시작" at bounding box center [654, 150] width 38 height 12
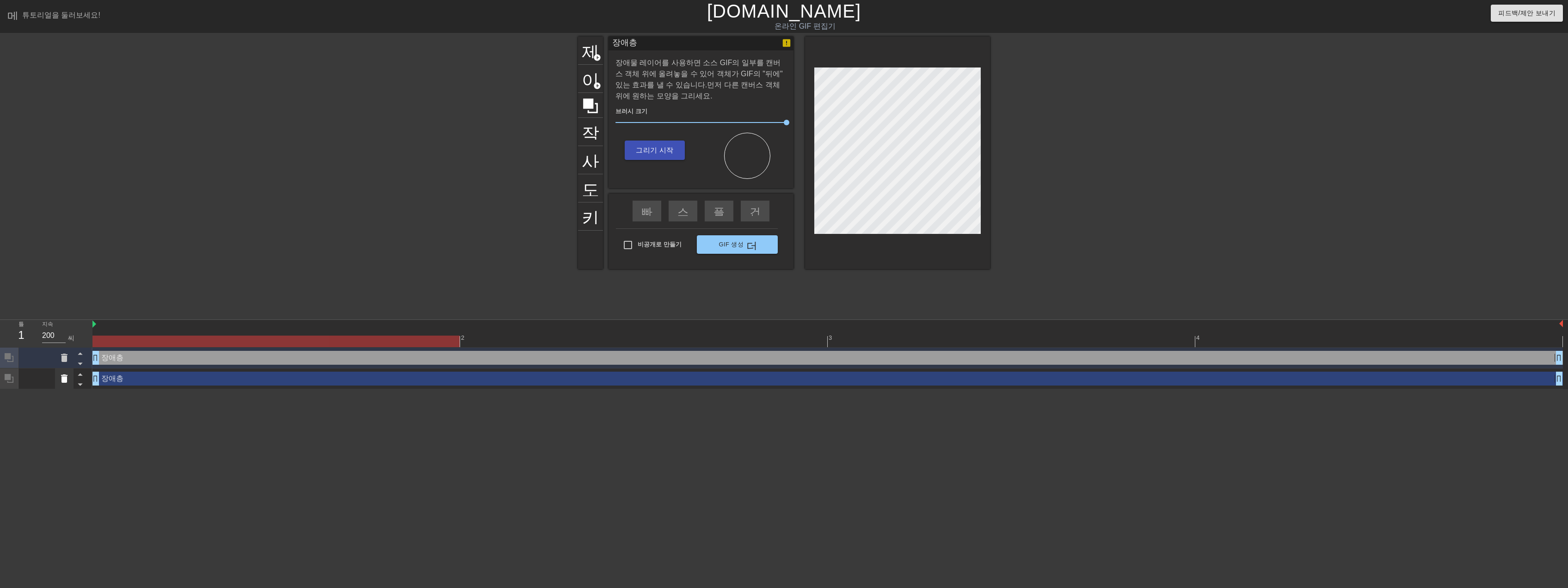
click at [63, 381] on icon at bounding box center [64, 378] width 6 height 9
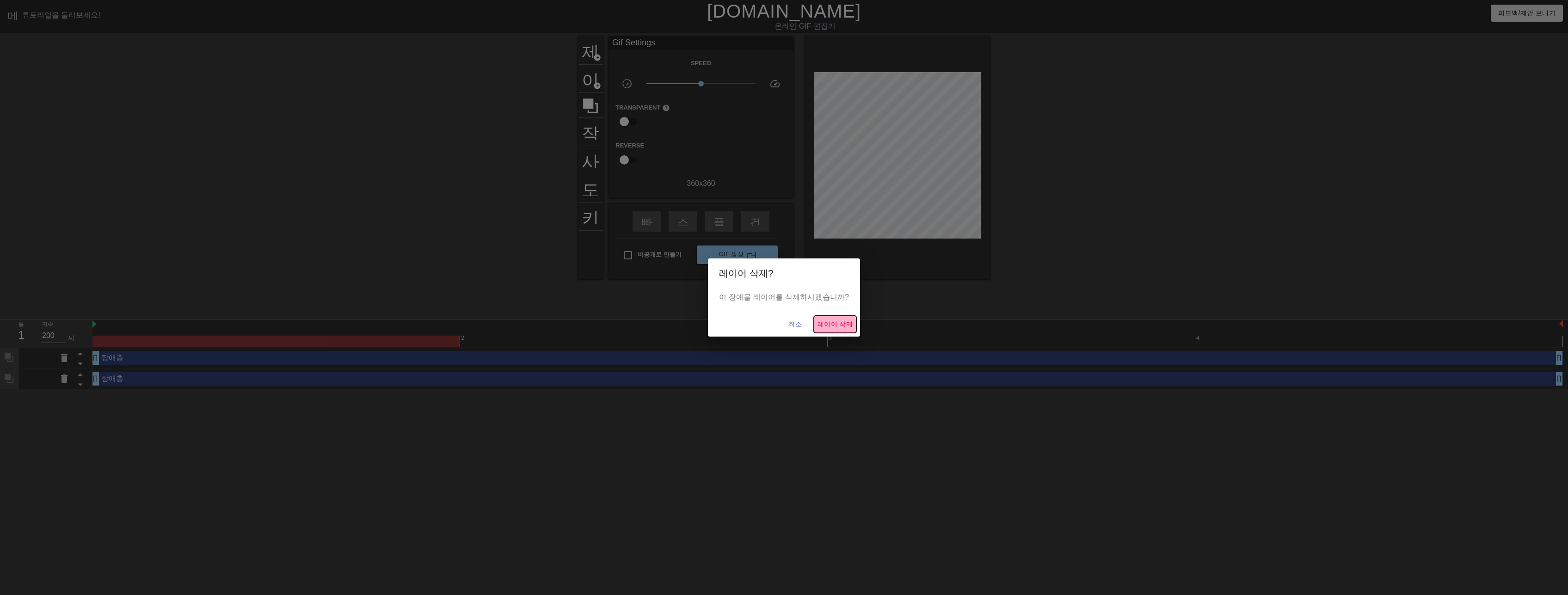
click at [831, 325] on font "레이어 삭제" at bounding box center [835, 324] width 35 height 12
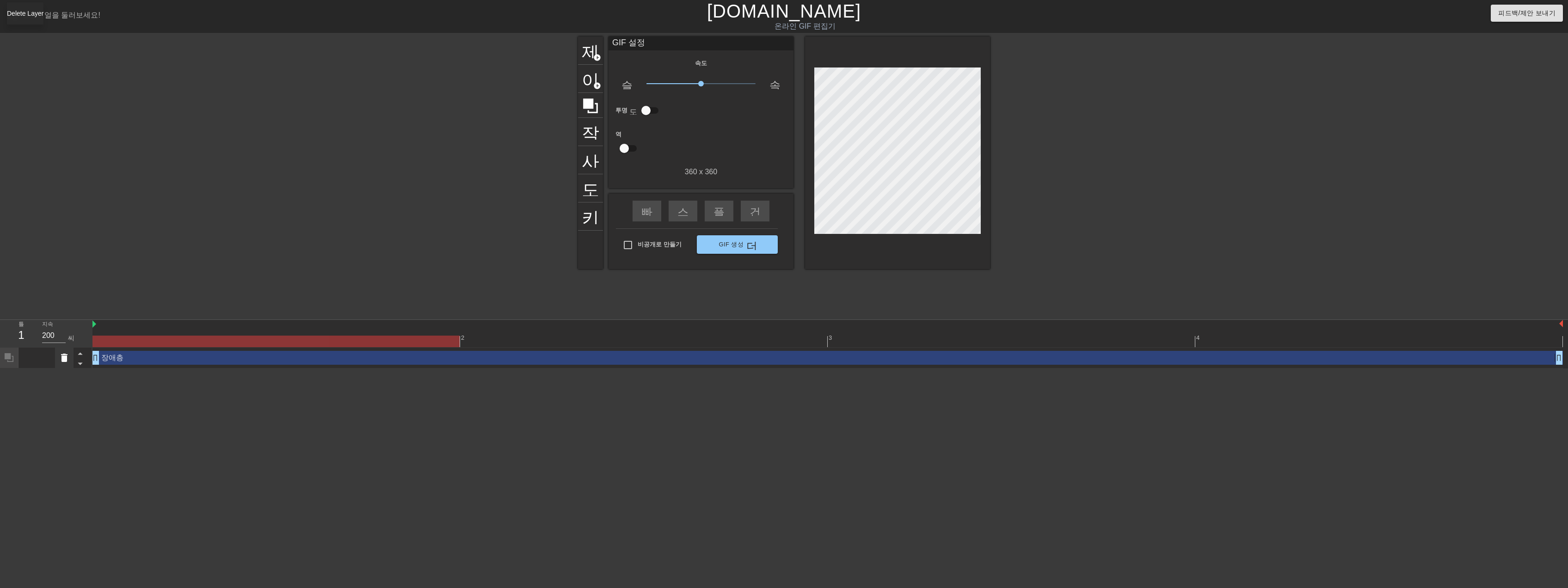
click at [61, 363] on icon at bounding box center [64, 358] width 11 height 11
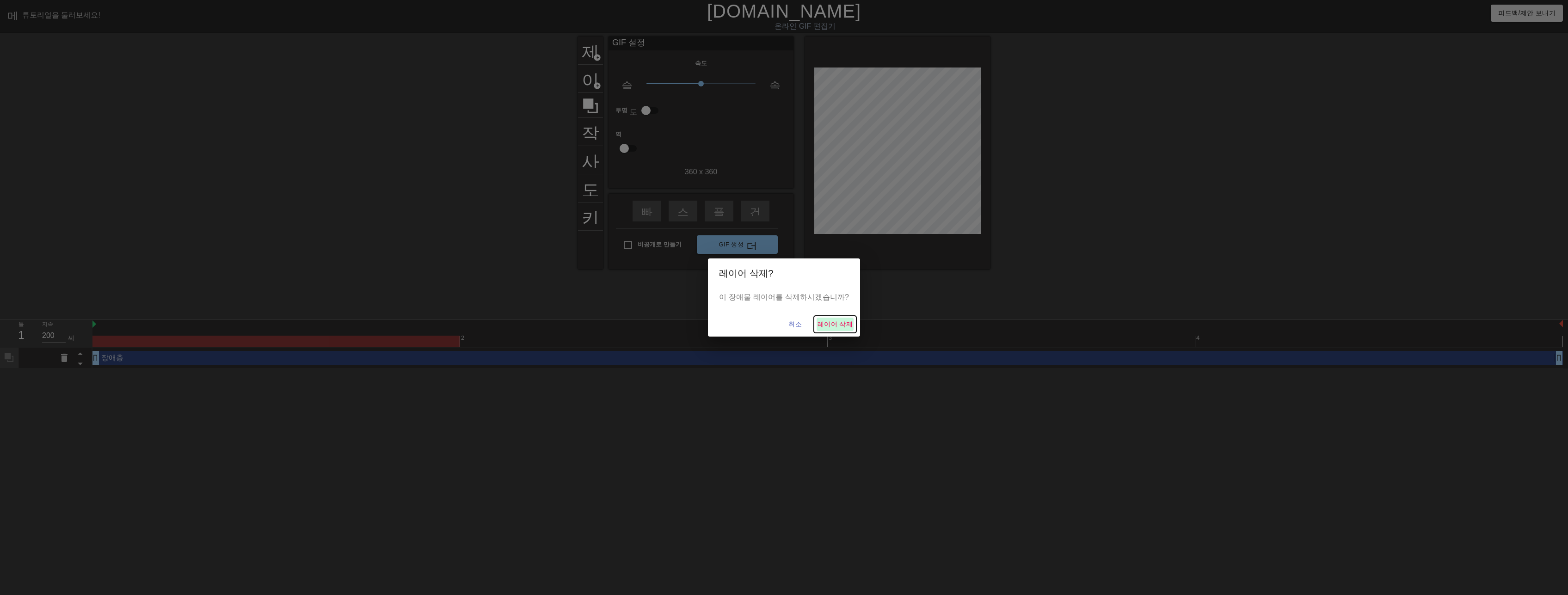
click at [832, 319] on font "레이어 삭제" at bounding box center [835, 324] width 35 height 12
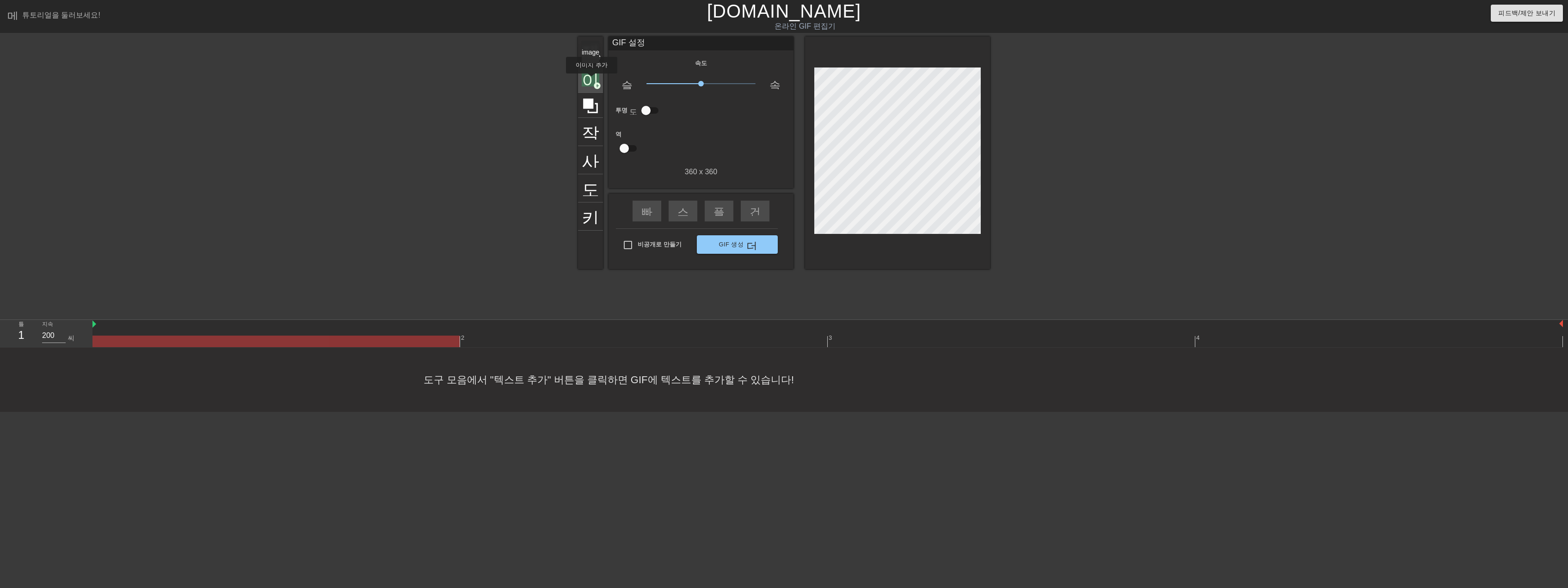
click at [590, 80] on font "이미지" at bounding box center [608, 77] width 53 height 17
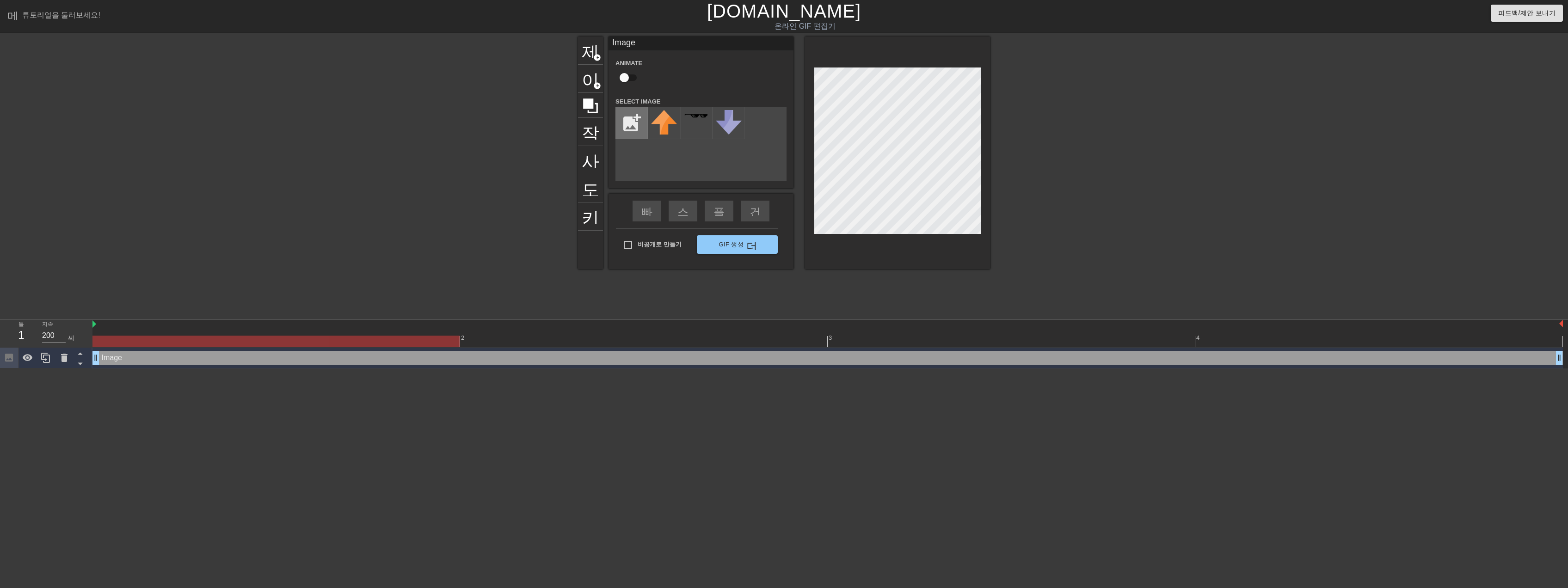
click at [638, 118] on input "file" at bounding box center [631, 123] width 32 height 32
click at [63, 359] on icon at bounding box center [64, 358] width 6 height 9
